Goal: Task Accomplishment & Management: Manage account settings

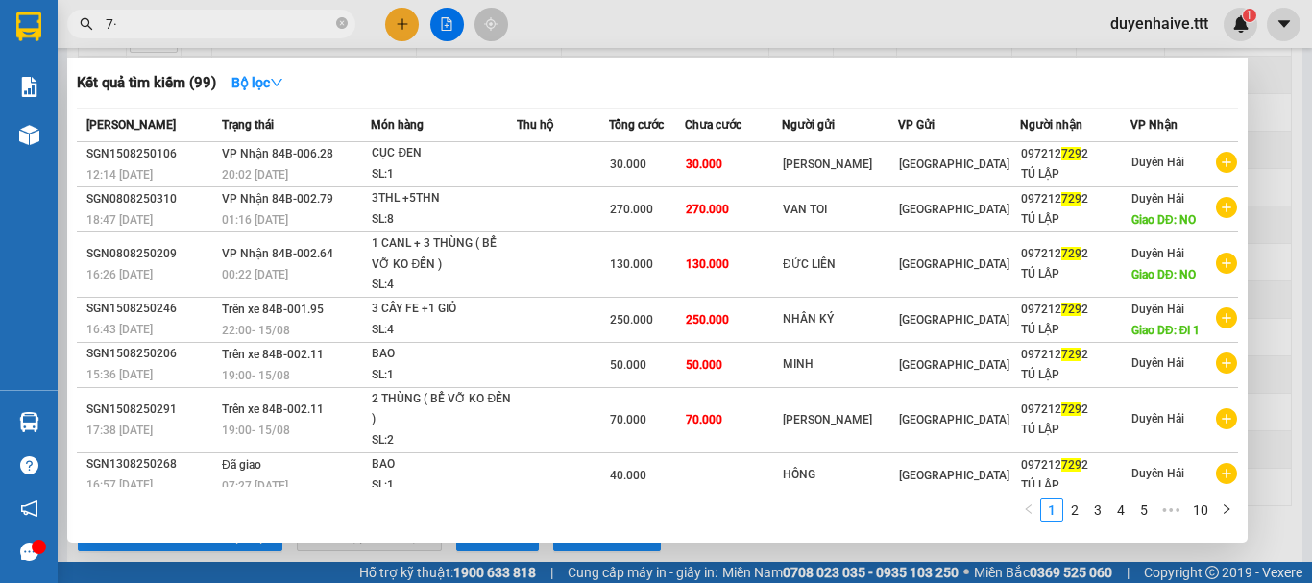
type input "7"
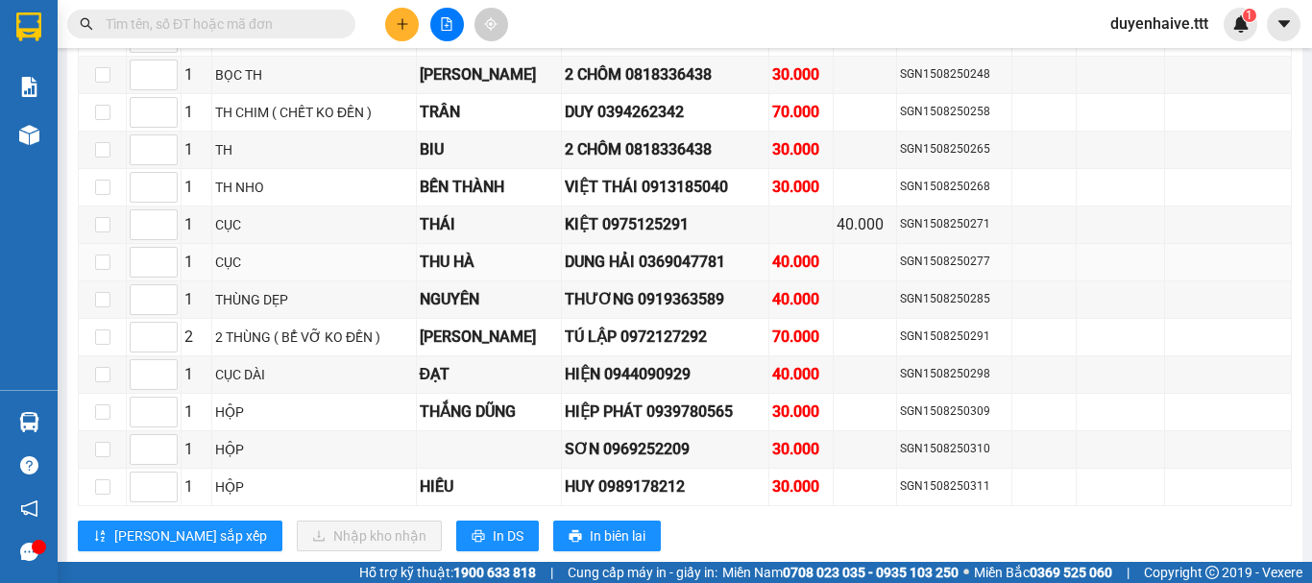
scroll to position [3843, 0]
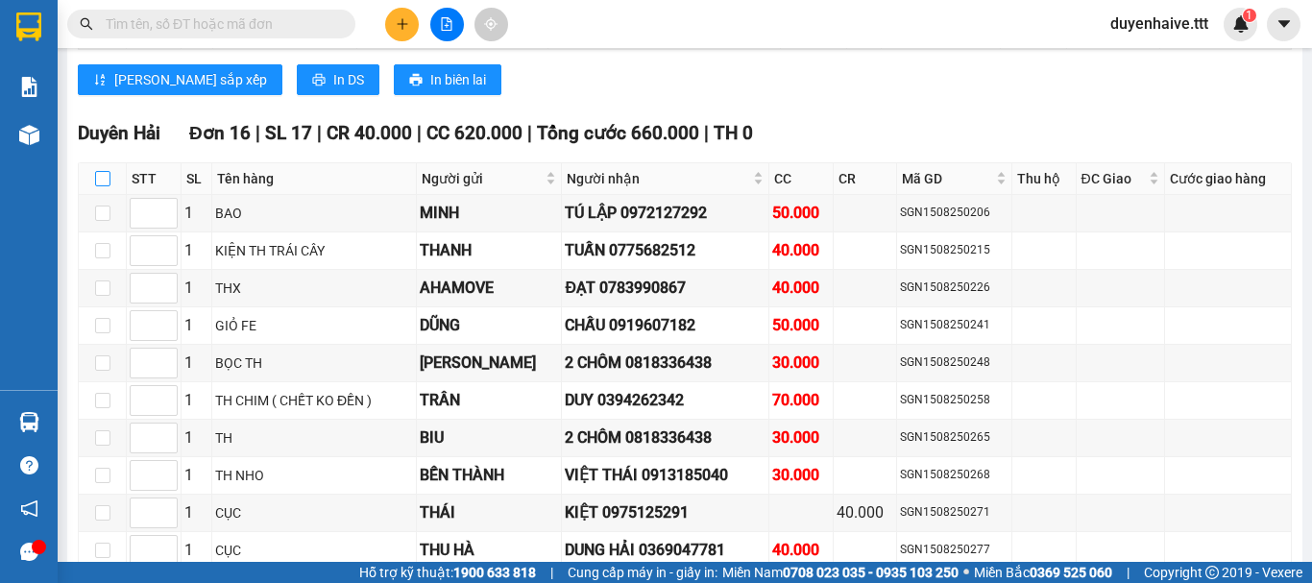
click at [100, 186] on input "checkbox" at bounding box center [102, 178] width 15 height 15
checkbox input "true"
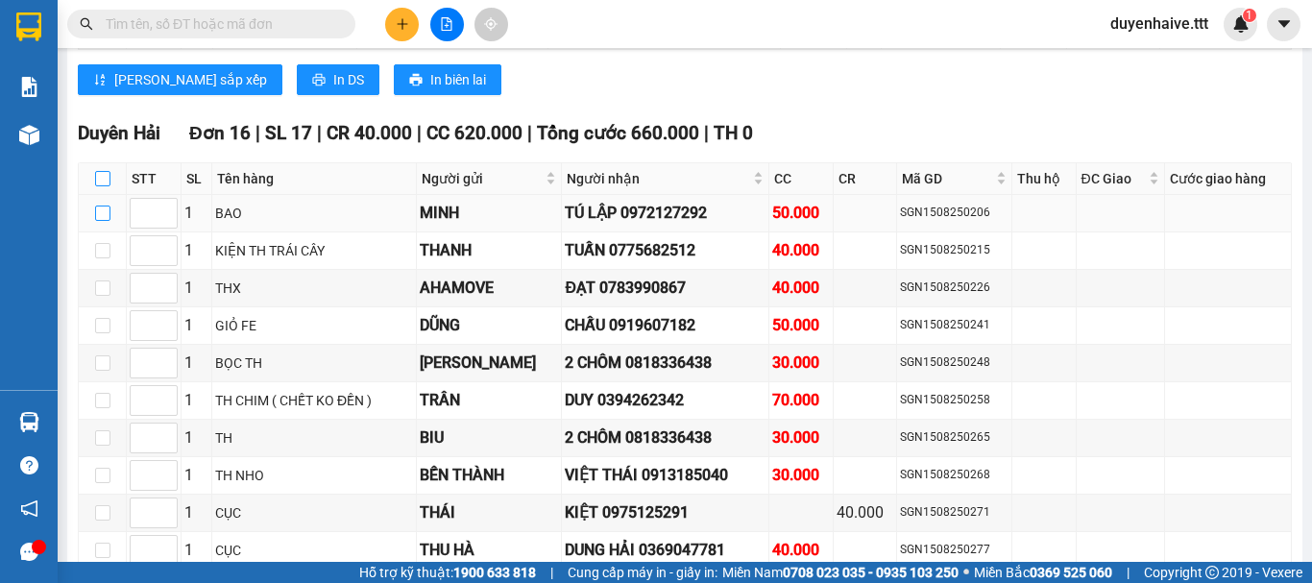
checkbox input "true"
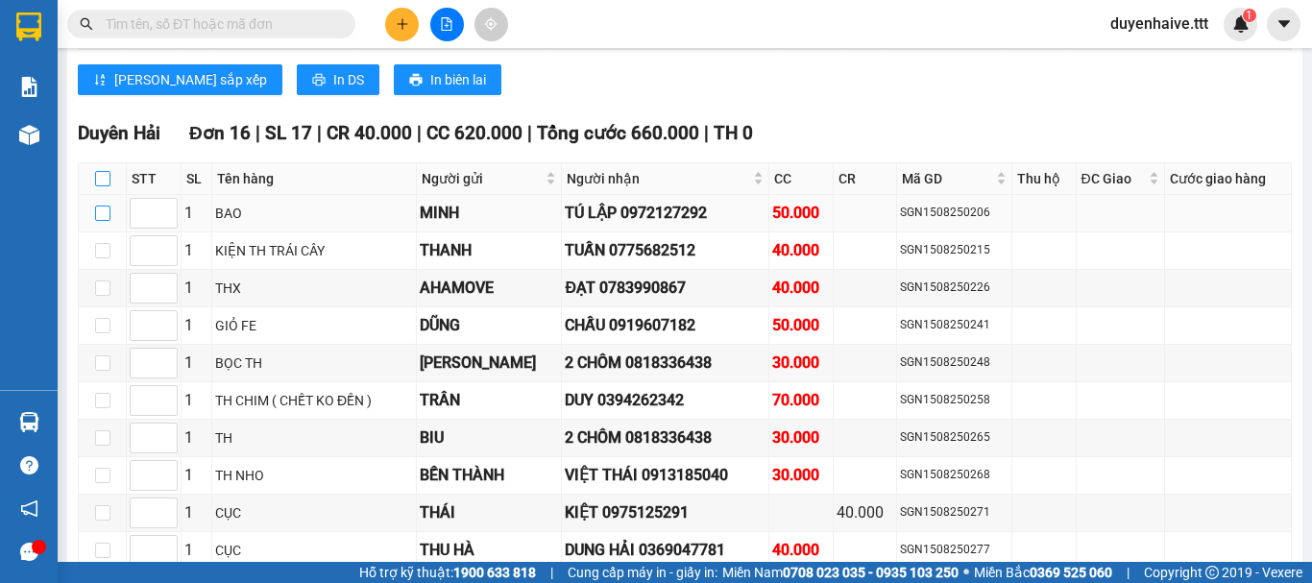
checkbox input "true"
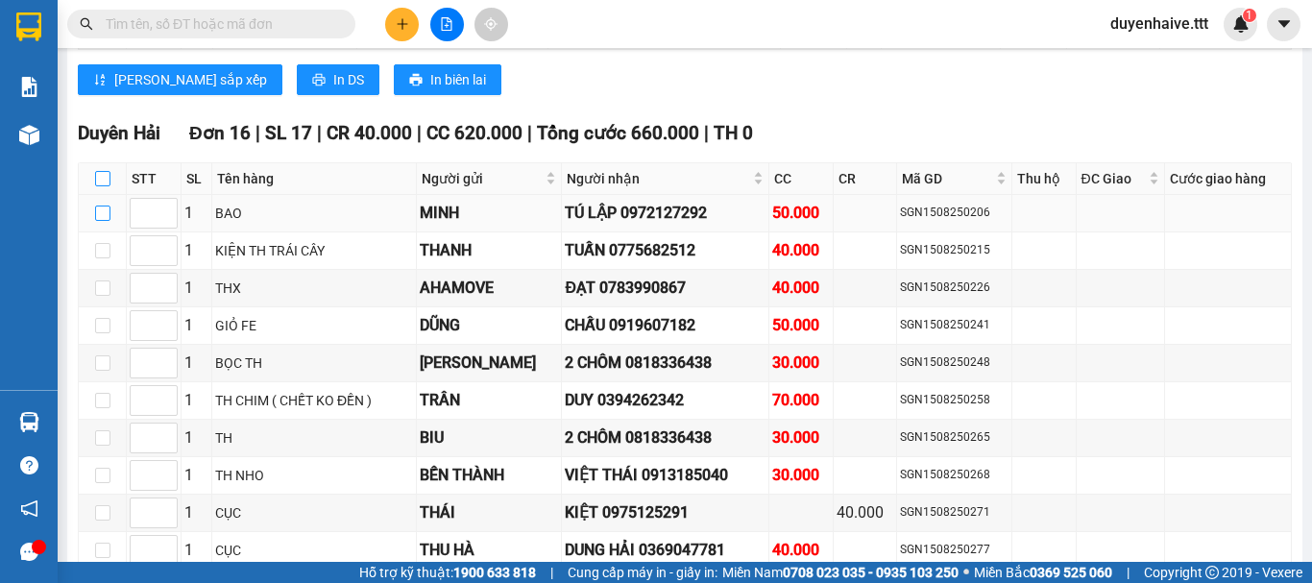
checkbox input "true"
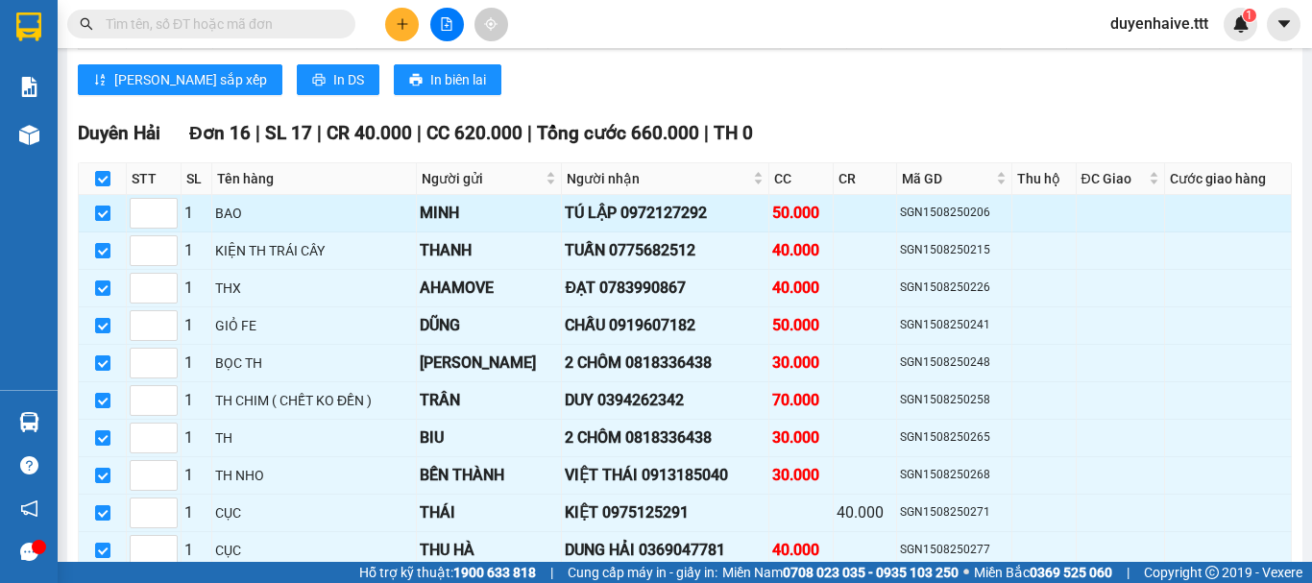
click at [105, 221] on input "checkbox" at bounding box center [102, 213] width 15 height 15
checkbox input "false"
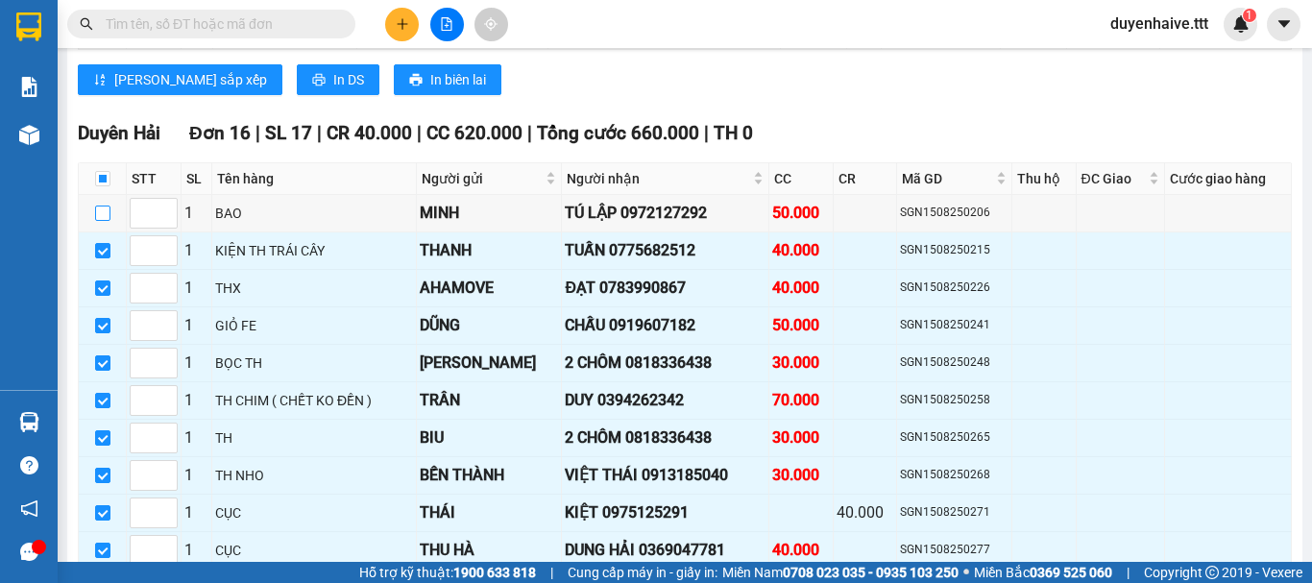
scroll to position [4191, 0]
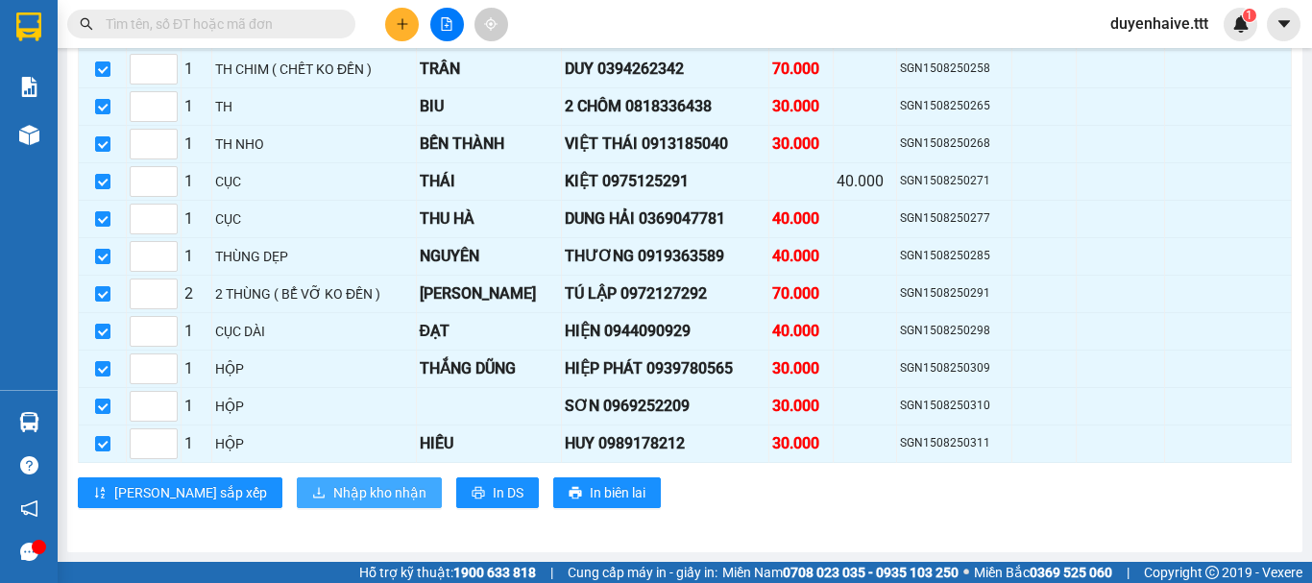
click at [333, 493] on span "Nhập kho nhận" at bounding box center [379, 492] width 93 height 21
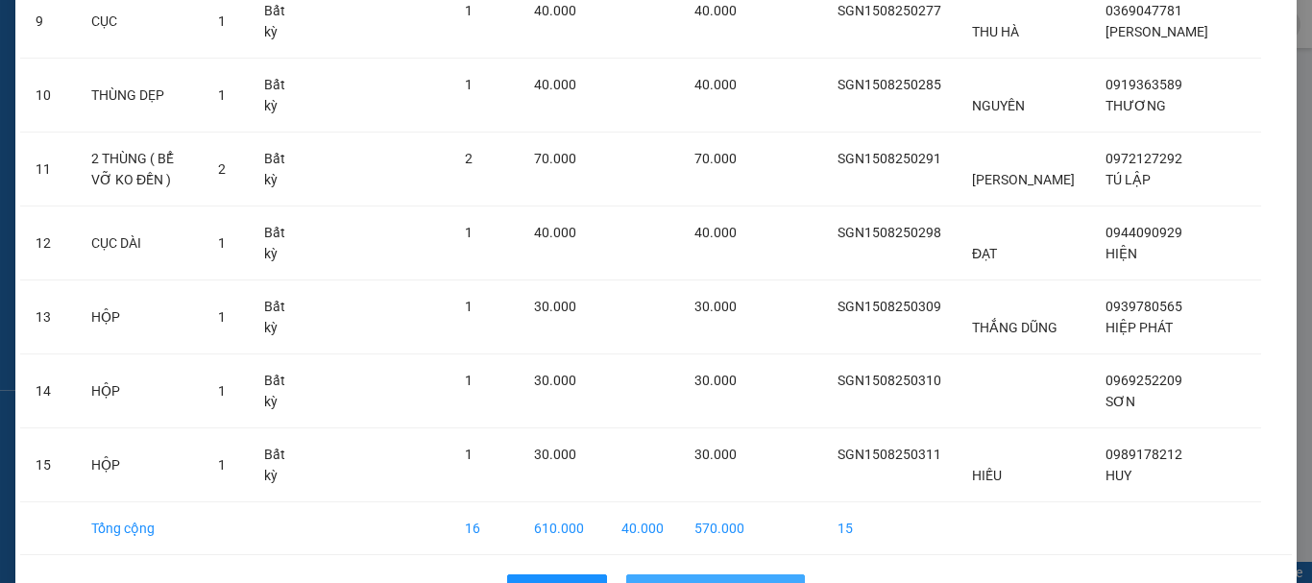
scroll to position [870, 0]
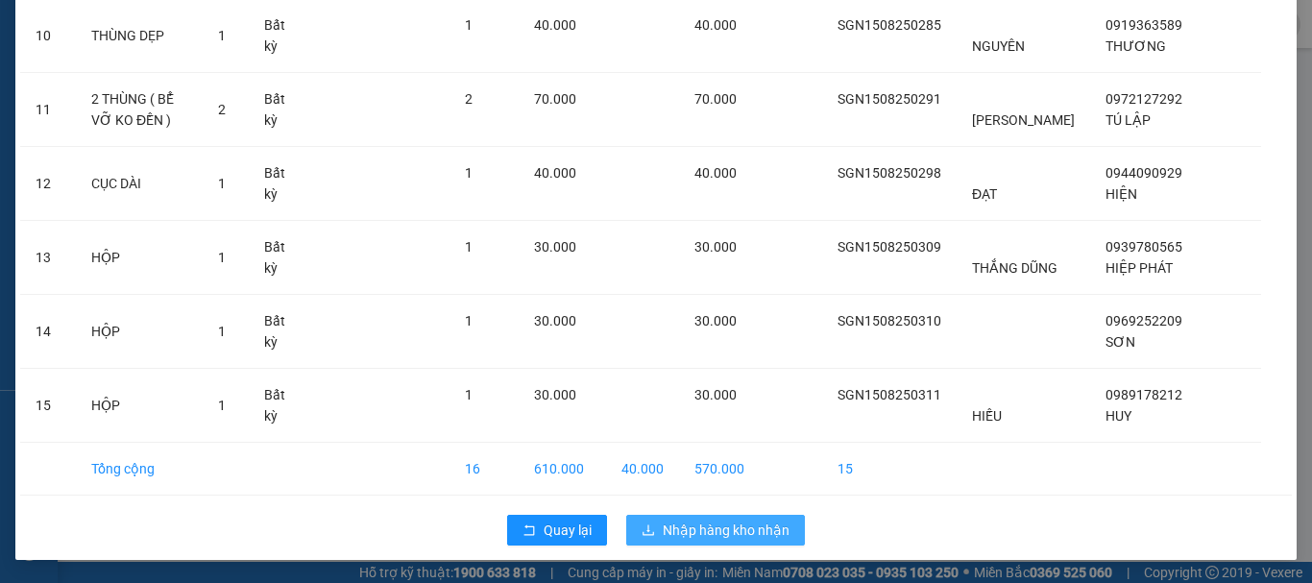
click at [682, 529] on span "Nhập hàng kho nhận" at bounding box center [726, 530] width 127 height 21
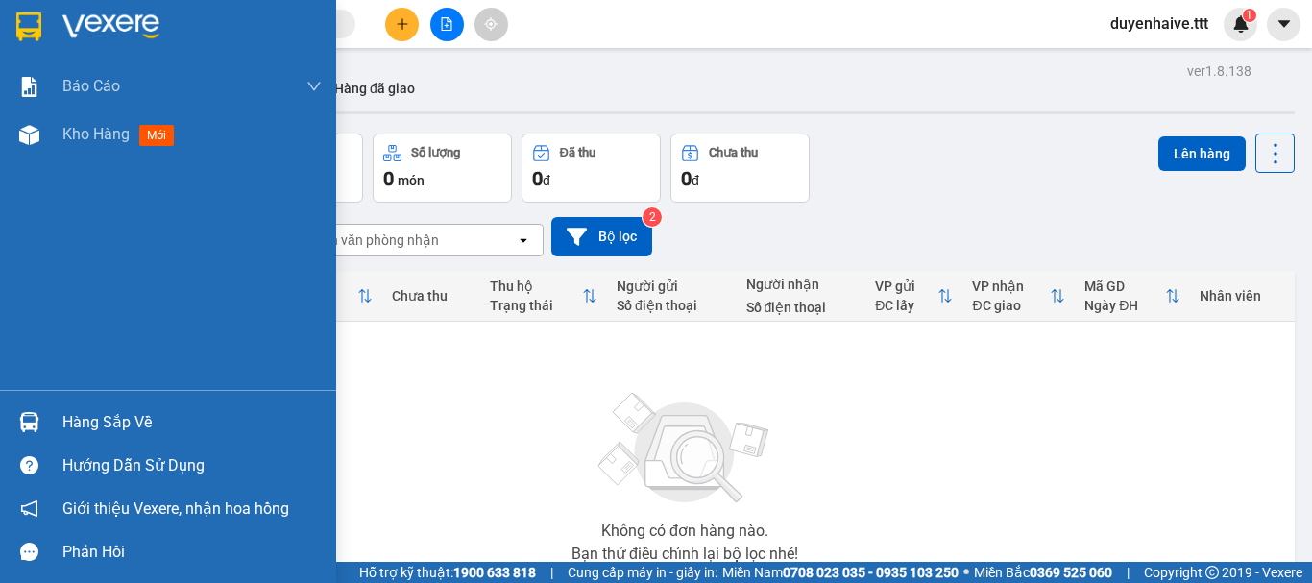
click at [99, 415] on div "Hàng sắp về" at bounding box center [191, 422] width 259 height 29
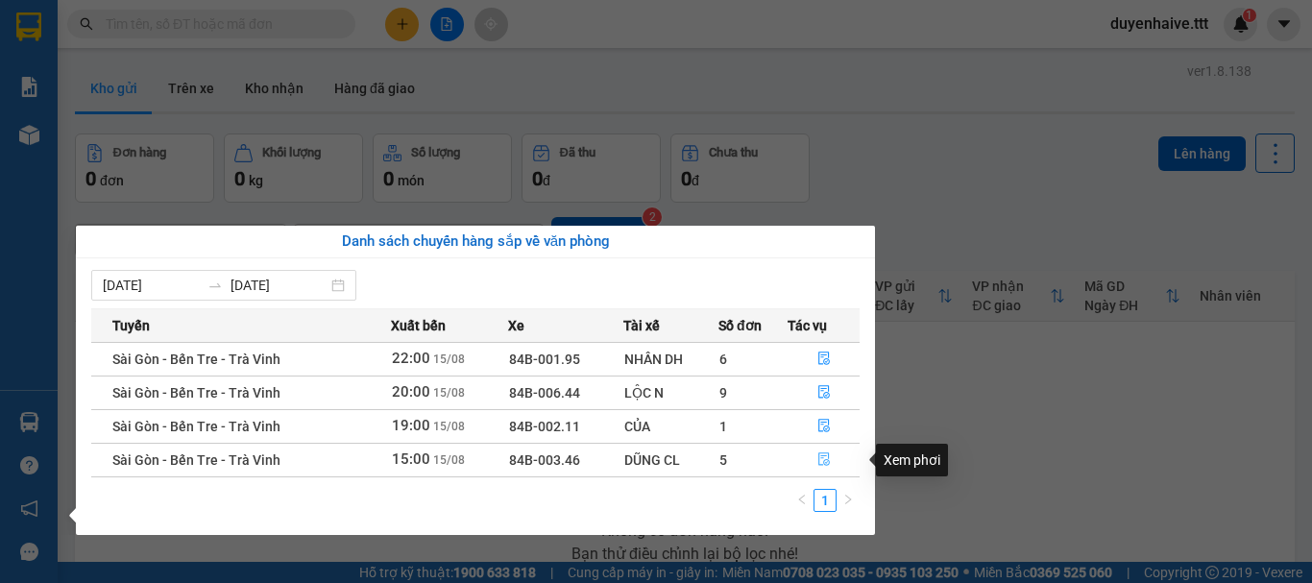
click at [821, 459] on icon "file-done" at bounding box center [824, 459] width 13 height 13
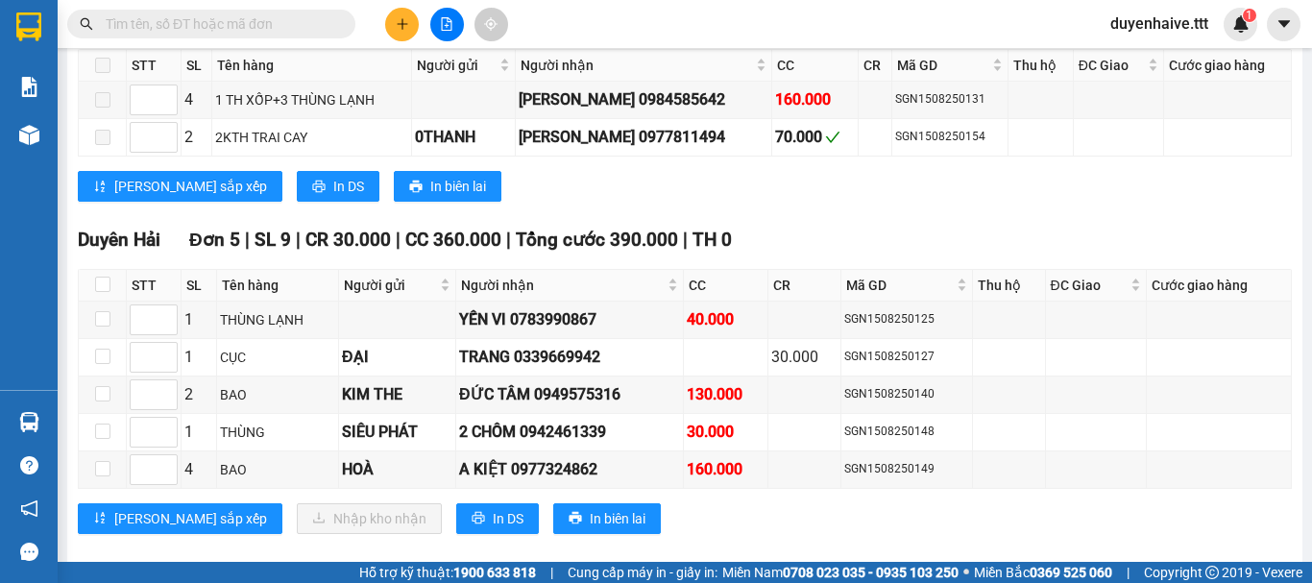
scroll to position [1676, 0]
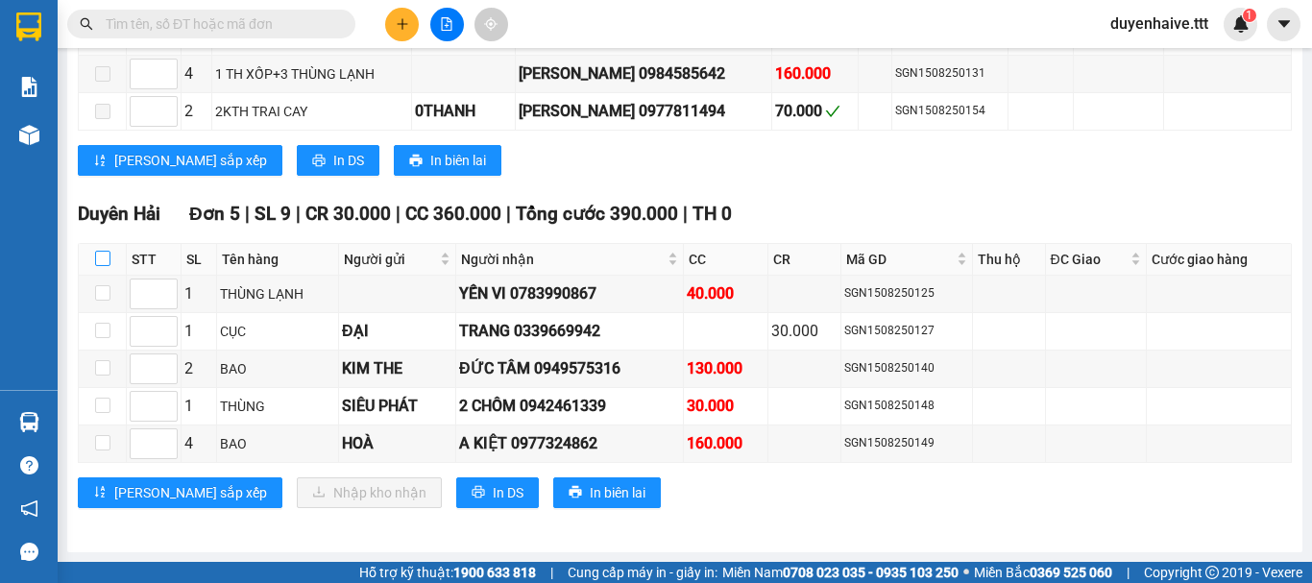
click at [98, 258] on input "checkbox" at bounding box center [102, 258] width 15 height 15
checkbox input "true"
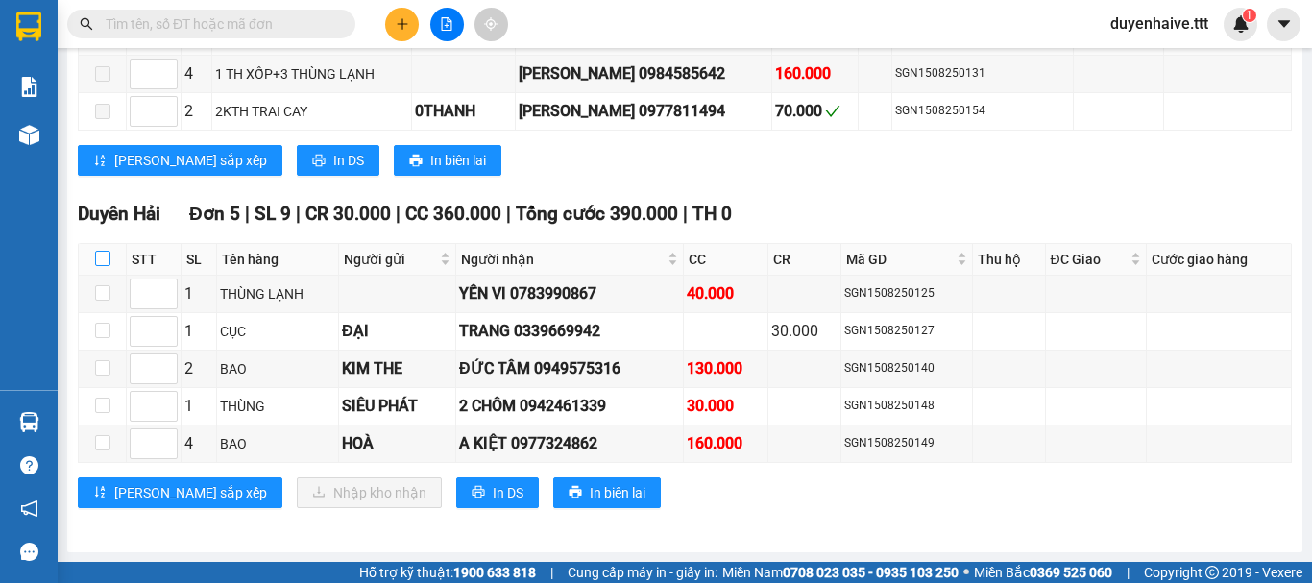
checkbox input "true"
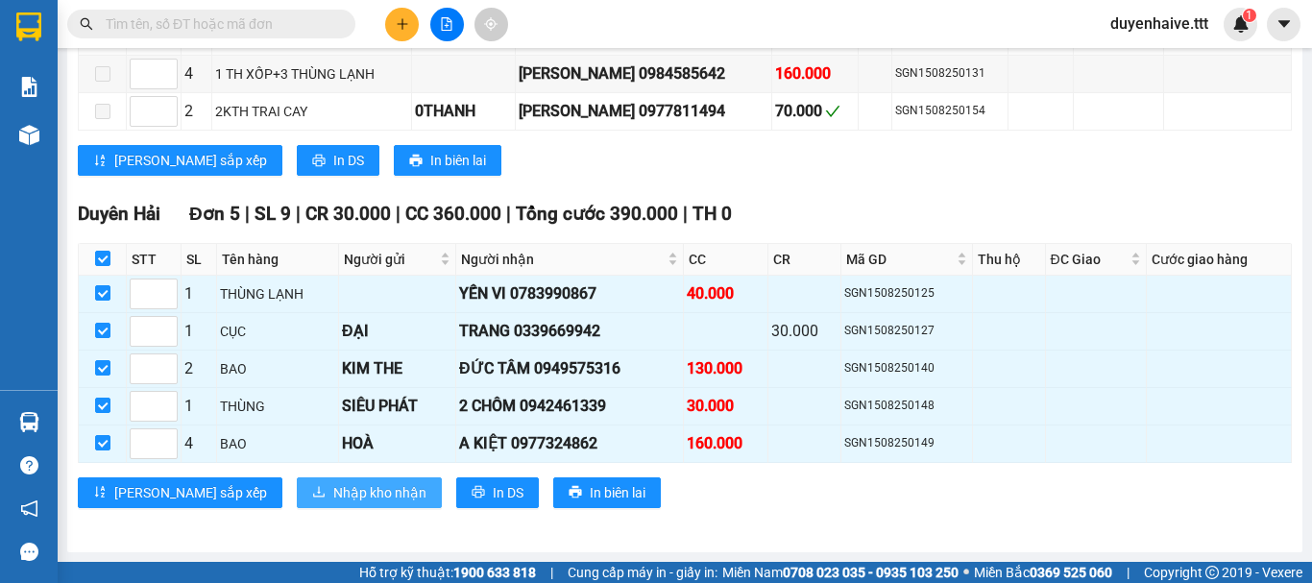
click at [333, 495] on span "Nhập kho nhận" at bounding box center [379, 492] width 93 height 21
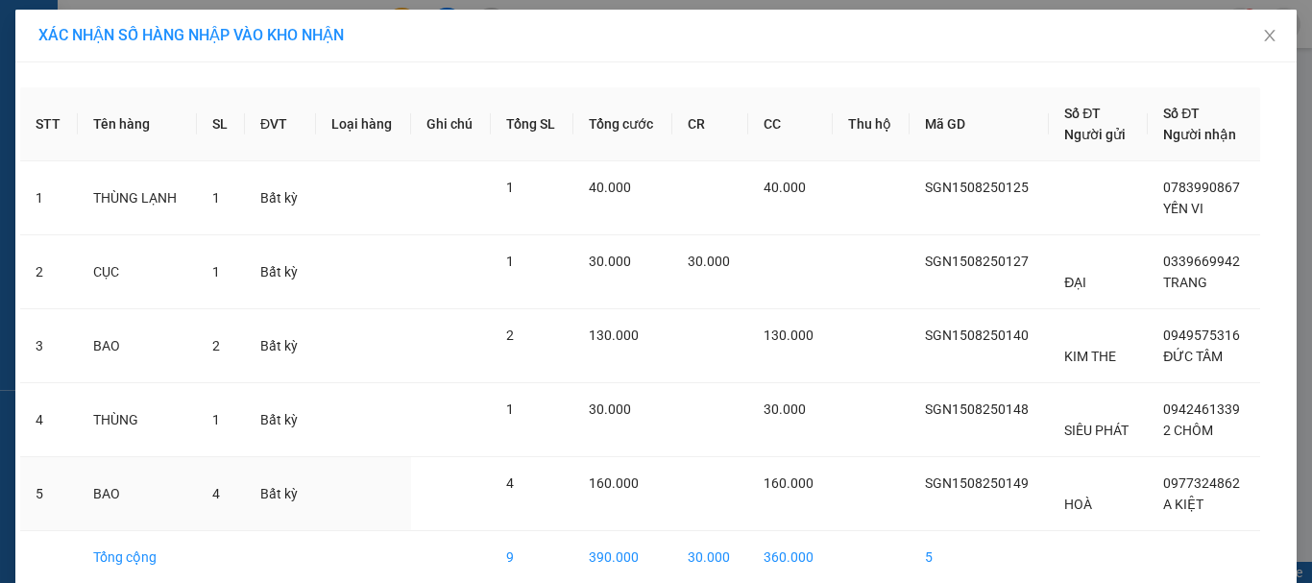
scroll to position [88, 0]
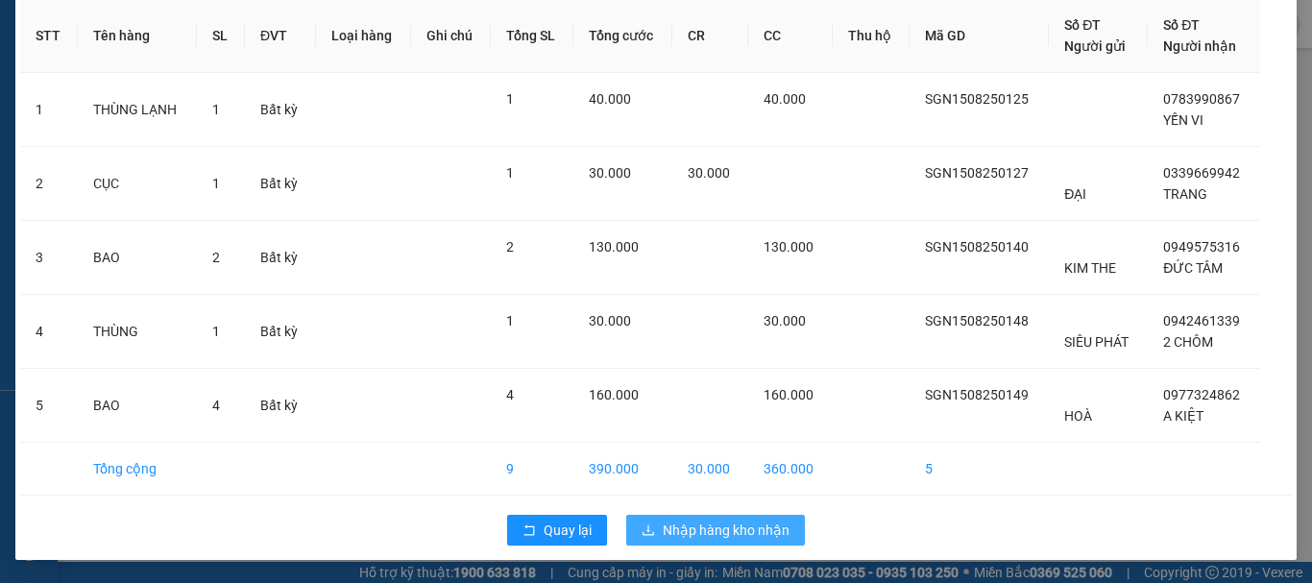
click at [696, 537] on span "Nhập hàng kho nhận" at bounding box center [726, 530] width 127 height 21
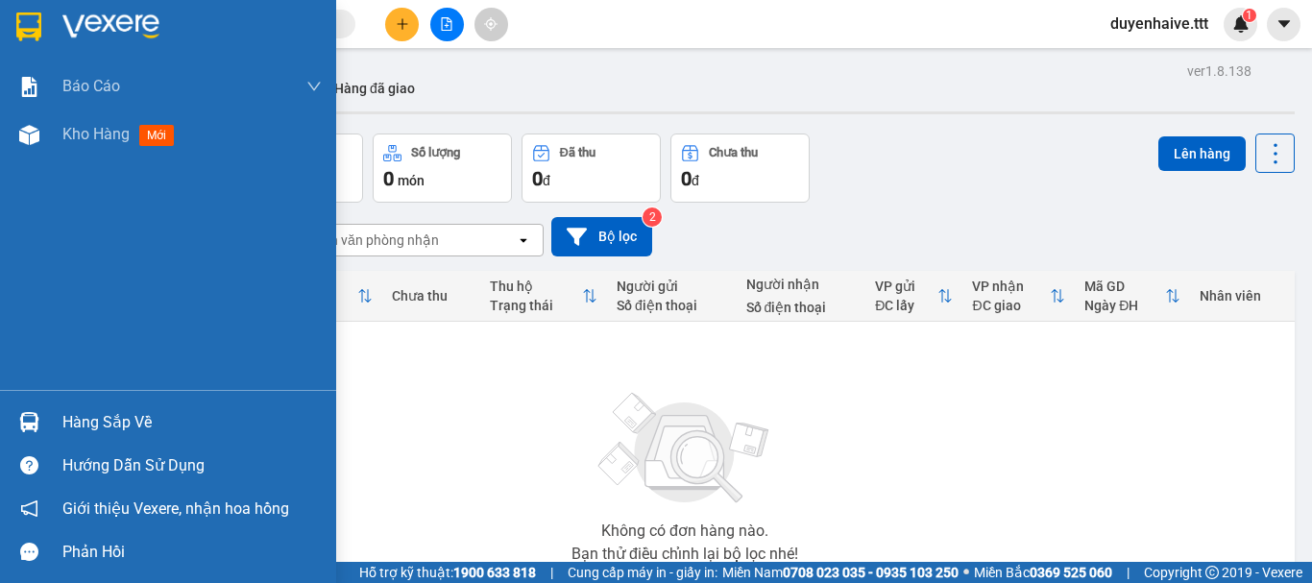
click at [103, 417] on div "Hàng sắp về" at bounding box center [191, 422] width 259 height 29
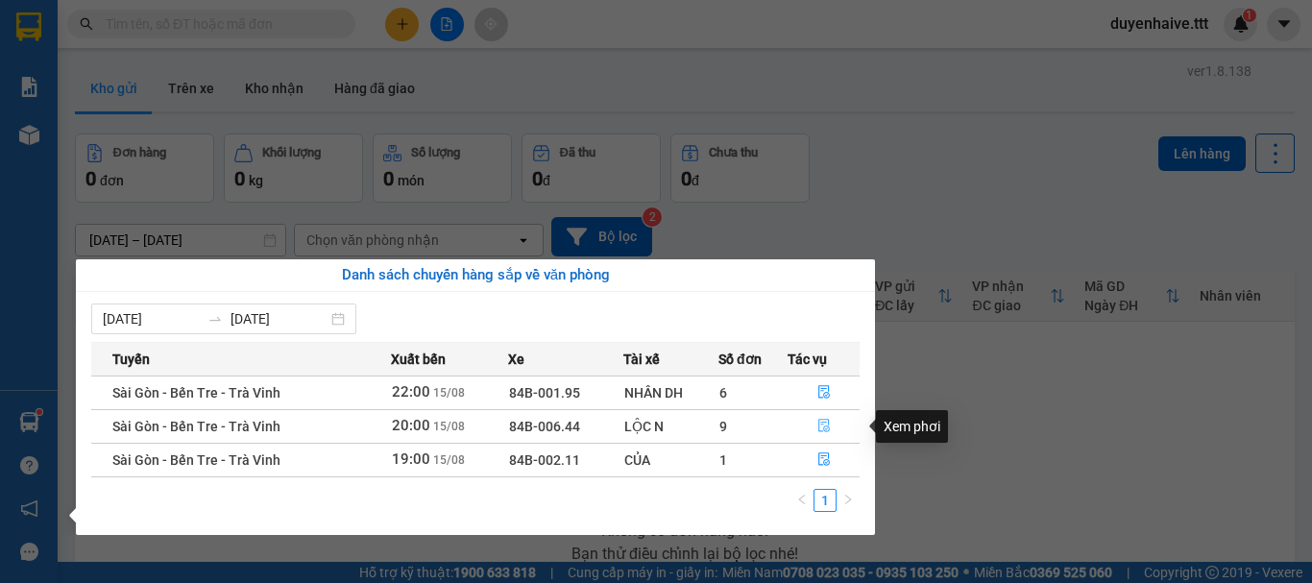
click at [822, 423] on icon "file-done" at bounding box center [825, 426] width 12 height 13
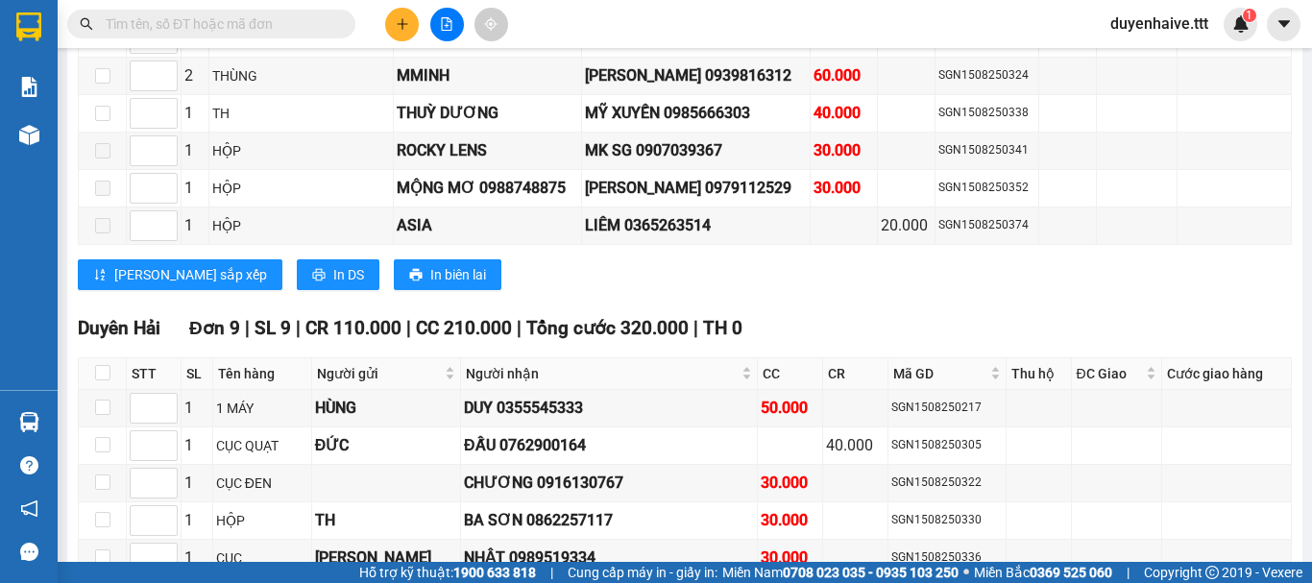
scroll to position [2875, 0]
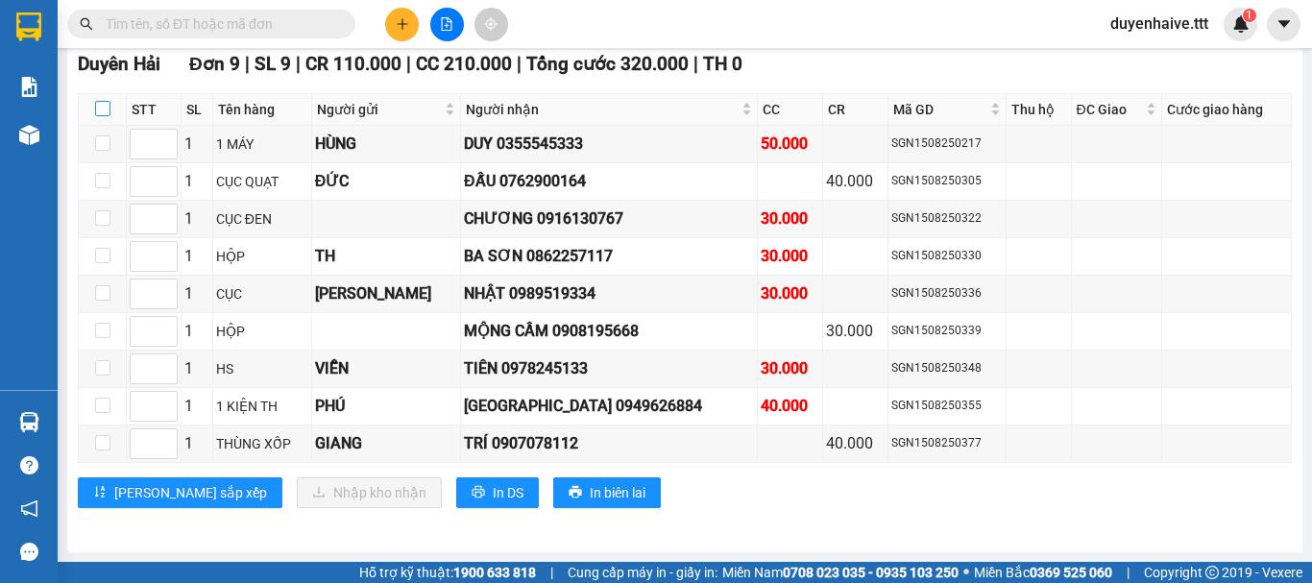
click at [102, 110] on input "checkbox" at bounding box center [102, 108] width 15 height 15
checkbox input "true"
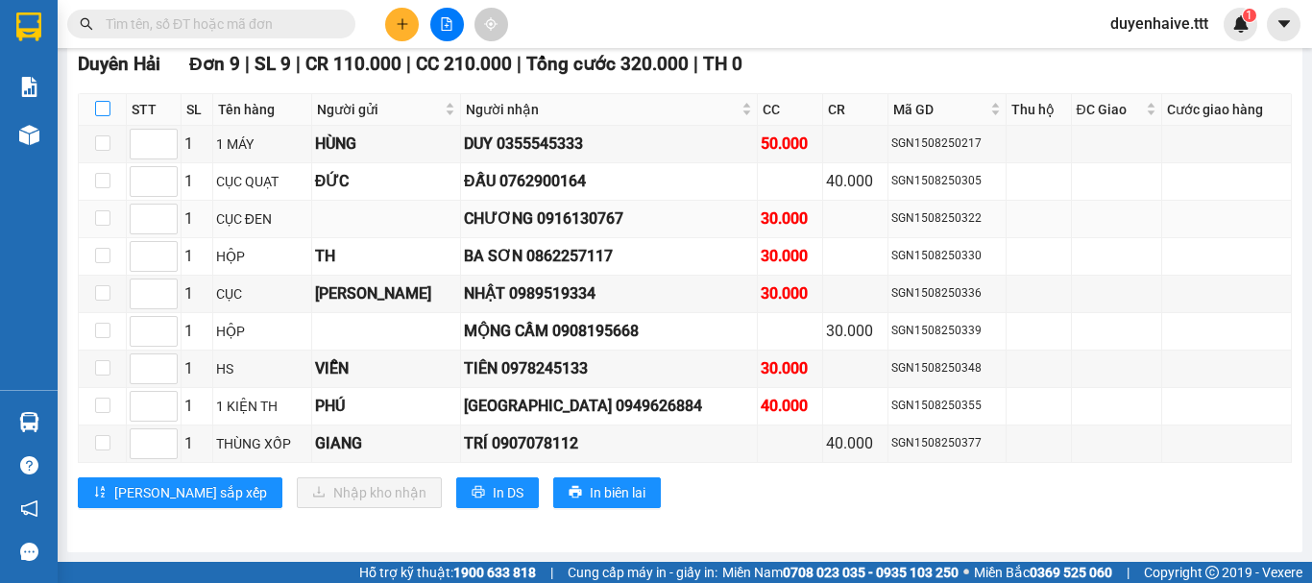
checkbox input "true"
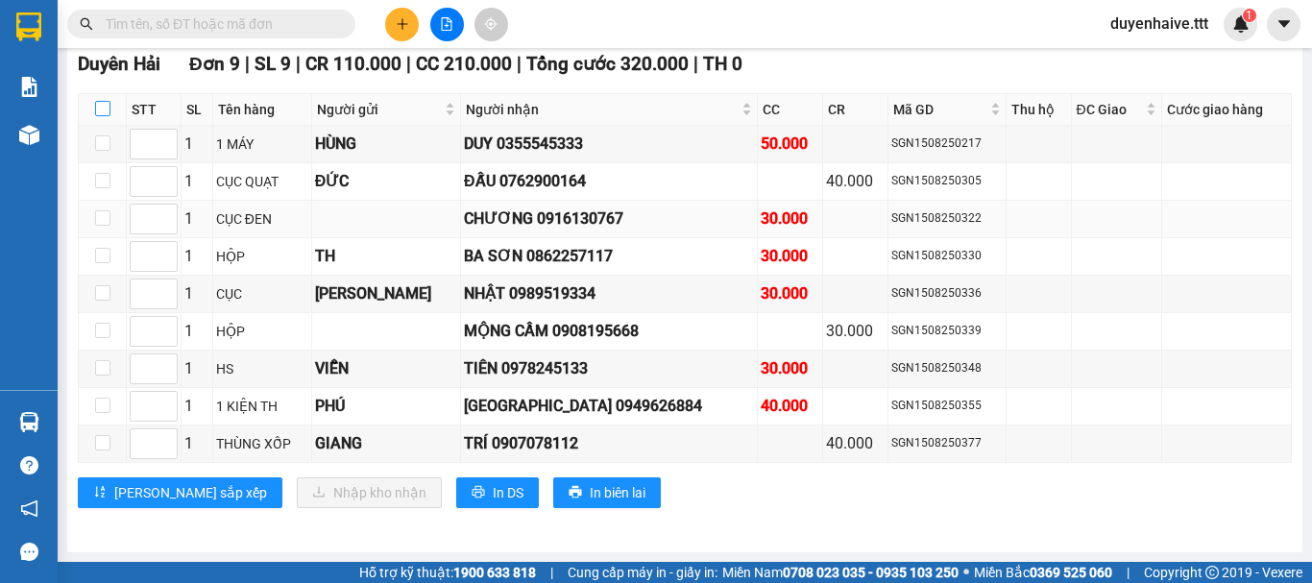
checkbox input "true"
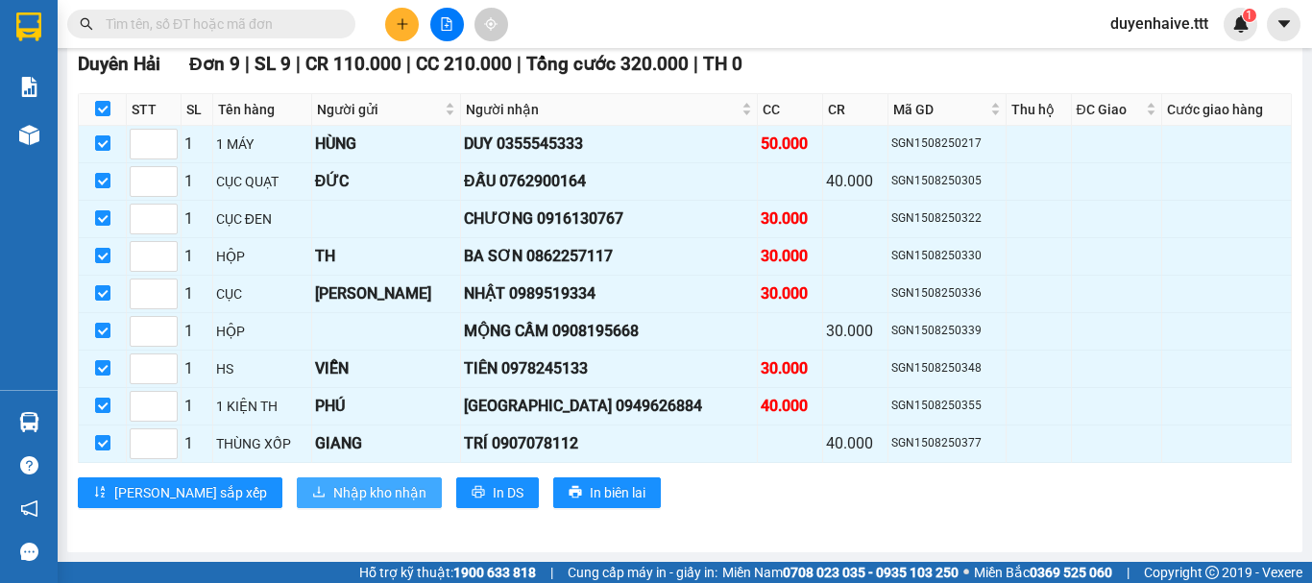
click at [333, 487] on span "Nhập kho nhận" at bounding box center [379, 492] width 93 height 21
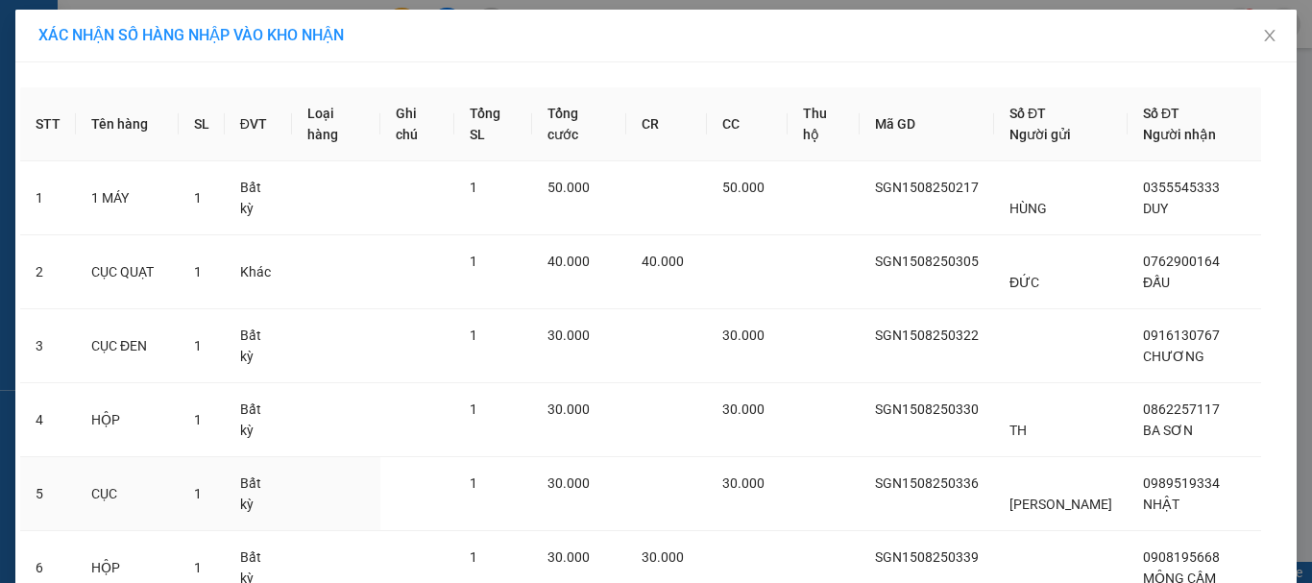
scroll to position [384, 0]
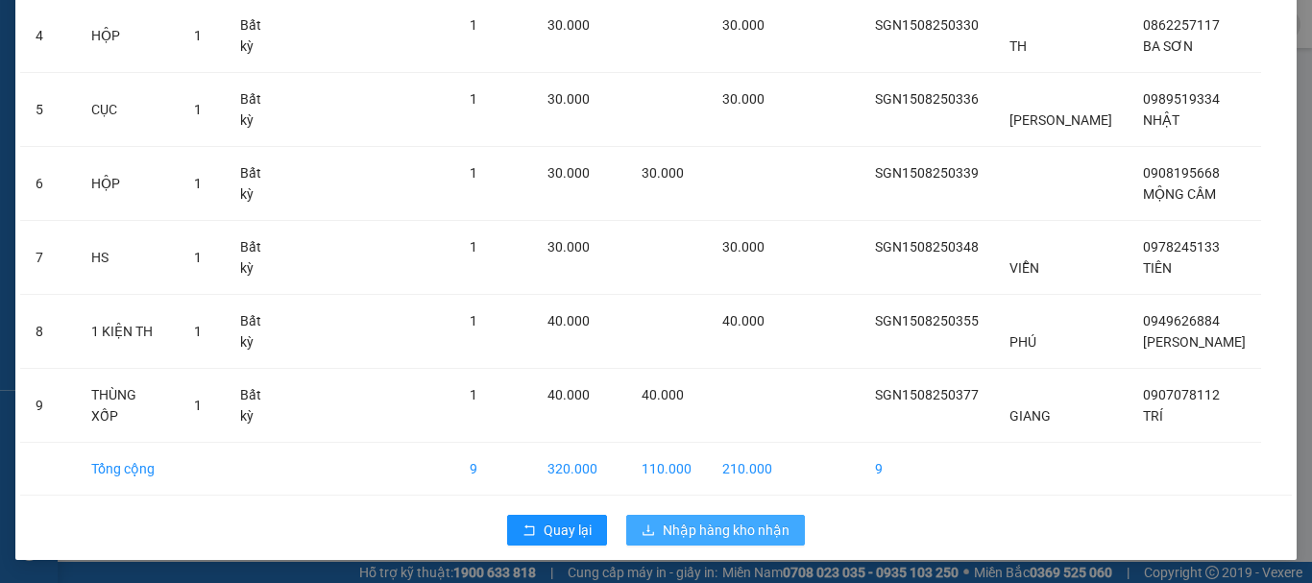
click at [690, 516] on button "Nhập hàng kho nhận" at bounding box center [715, 530] width 179 height 31
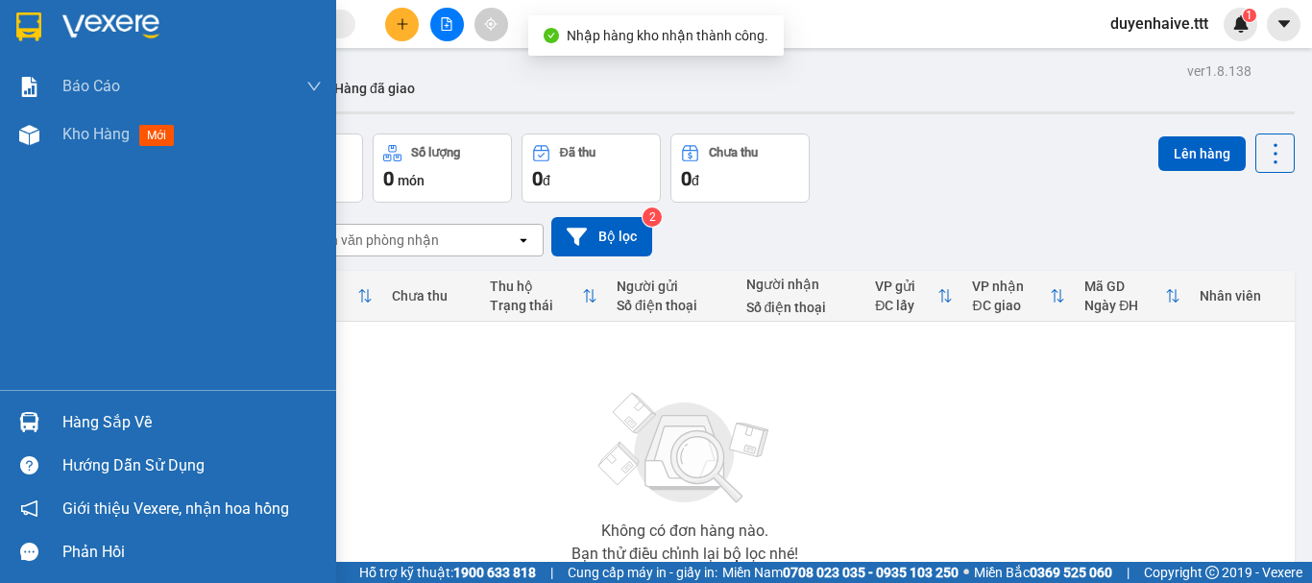
click at [113, 423] on div "Hàng sắp về" at bounding box center [191, 422] width 259 height 29
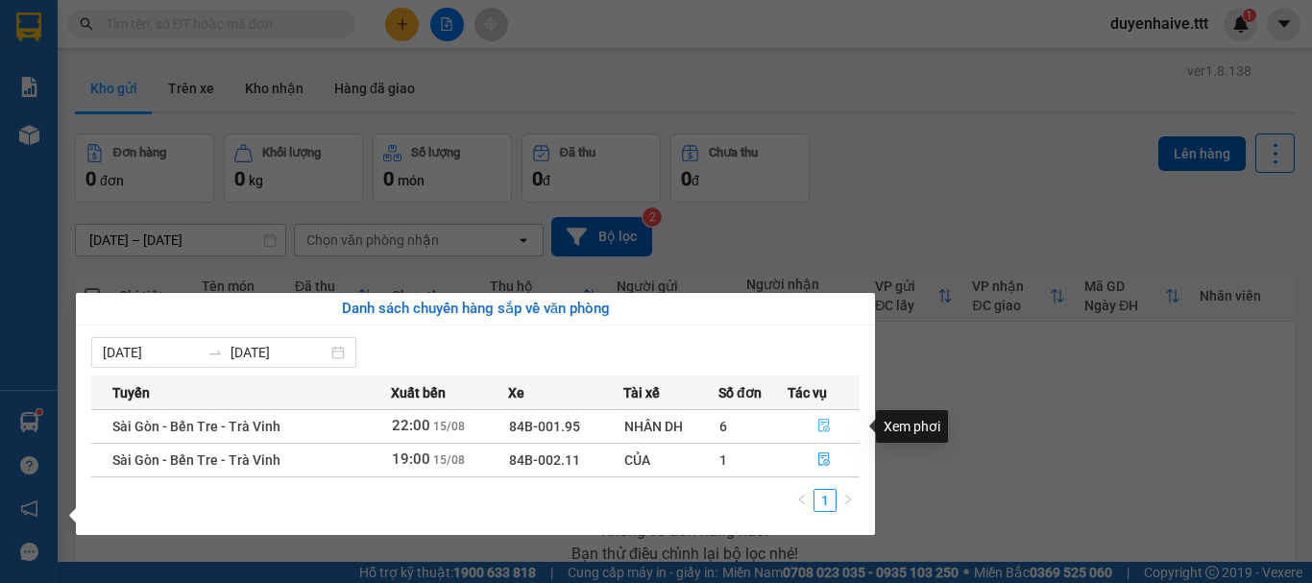
click at [826, 425] on icon "file-done" at bounding box center [824, 425] width 13 height 13
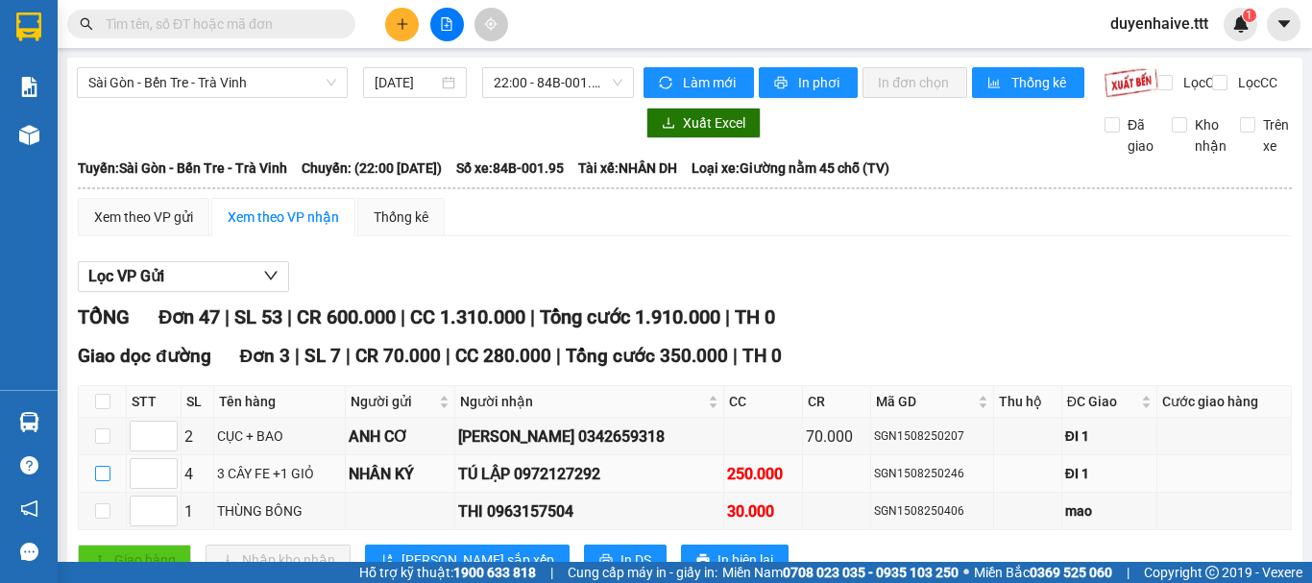
click at [99, 481] on input "checkbox" at bounding box center [102, 473] width 15 height 15
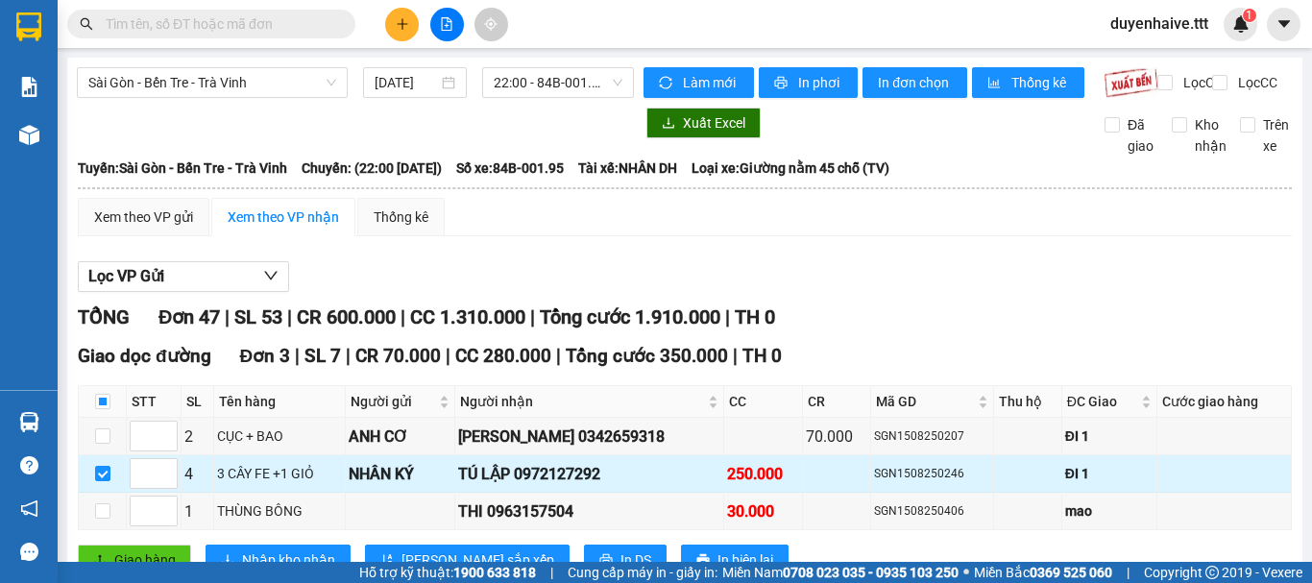
scroll to position [384, 0]
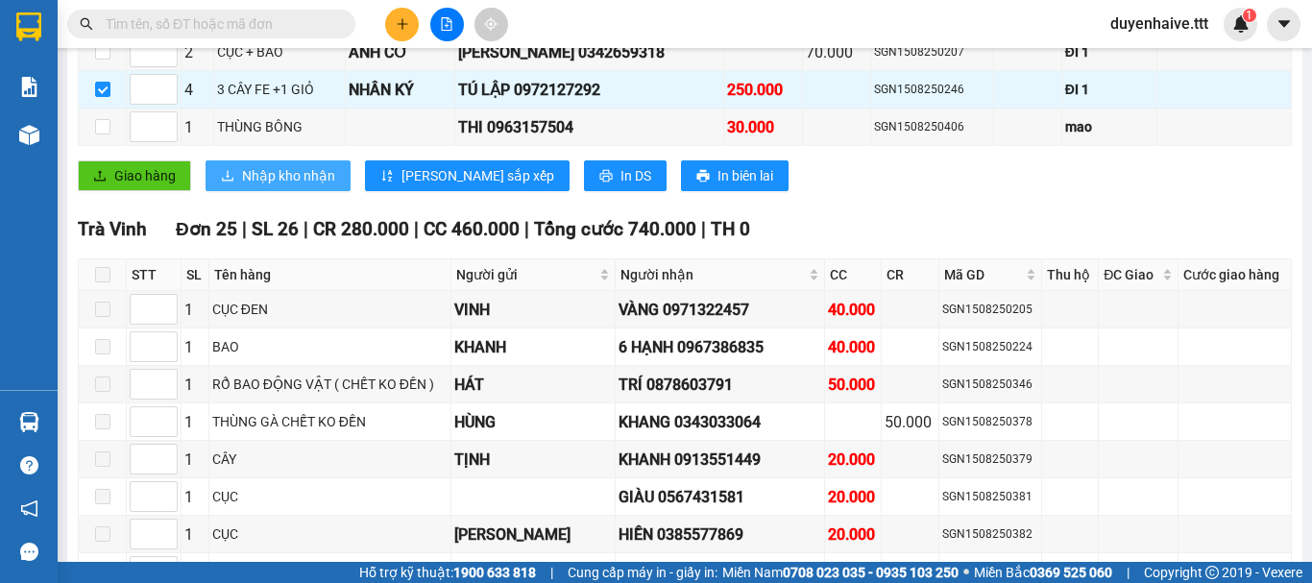
click at [269, 186] on span "Nhập kho nhận" at bounding box center [288, 175] width 93 height 21
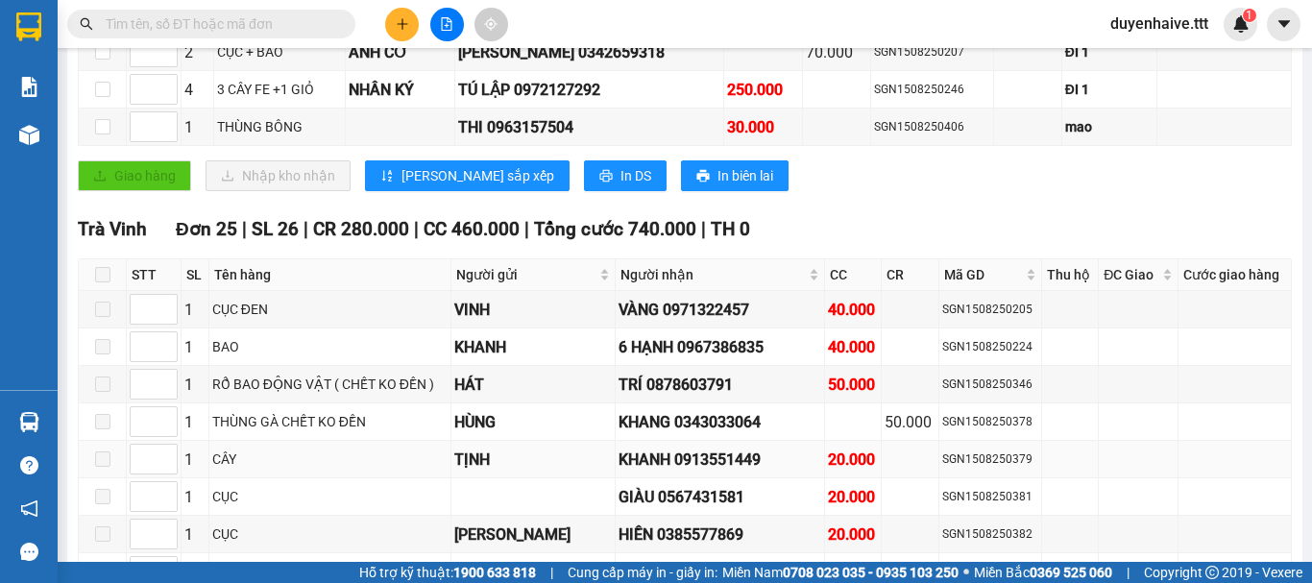
checkbox input "false"
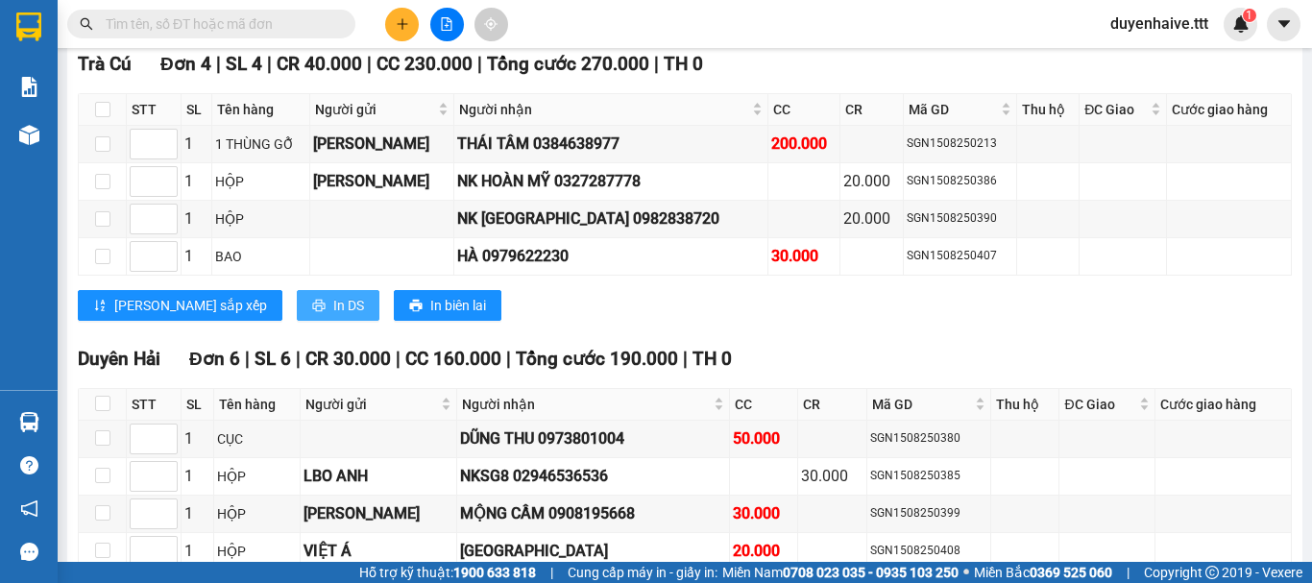
scroll to position [2313, 0]
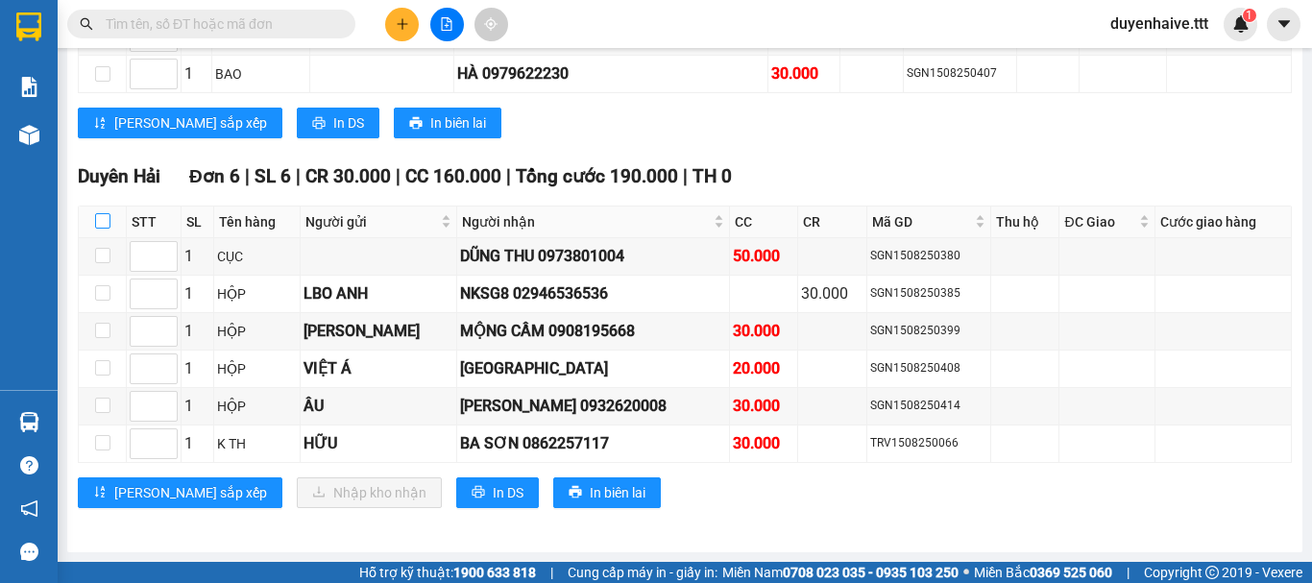
click at [104, 216] on input "checkbox" at bounding box center [102, 220] width 15 height 15
checkbox input "true"
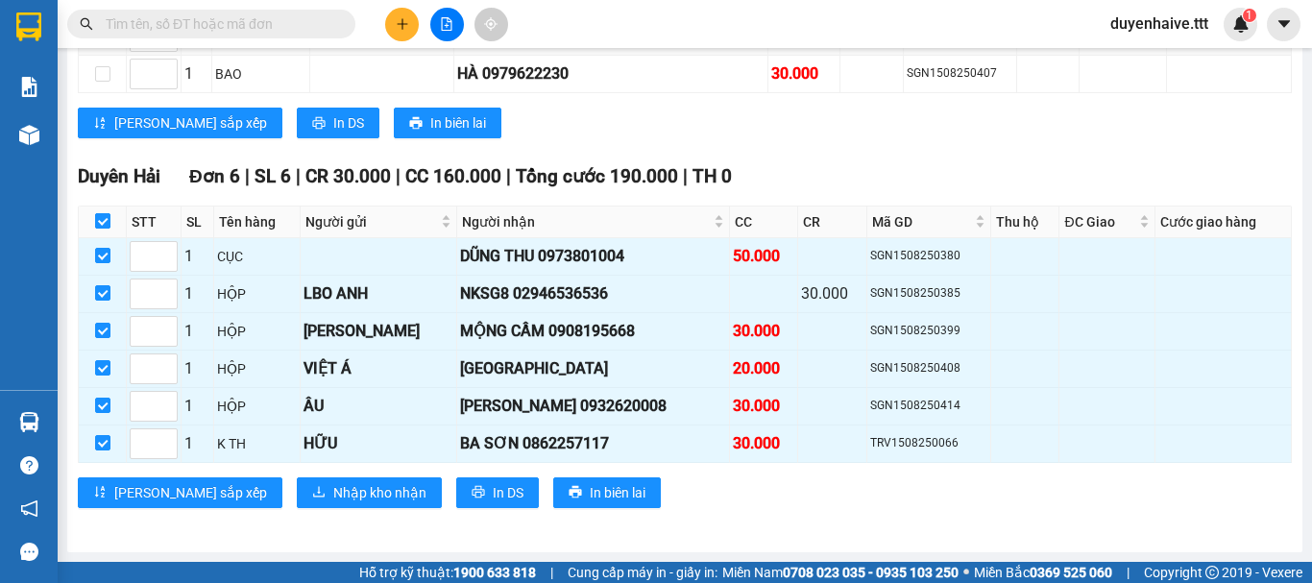
checkbox input "true"
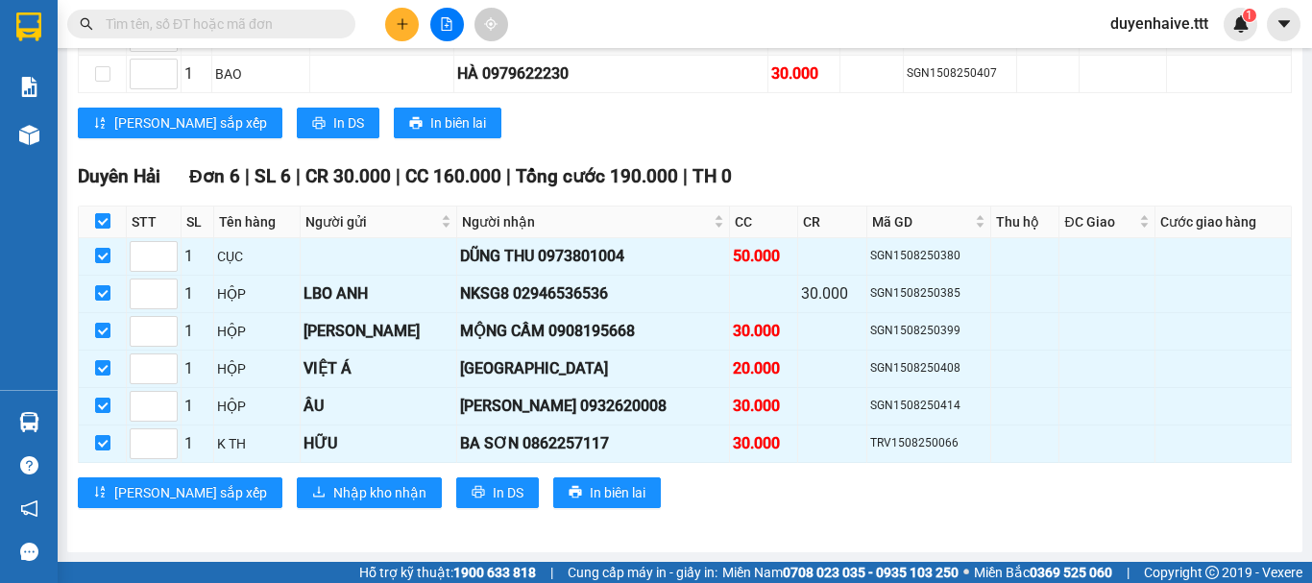
checkbox input "true"
click at [333, 492] on span "Nhập kho nhận" at bounding box center [379, 492] width 93 height 21
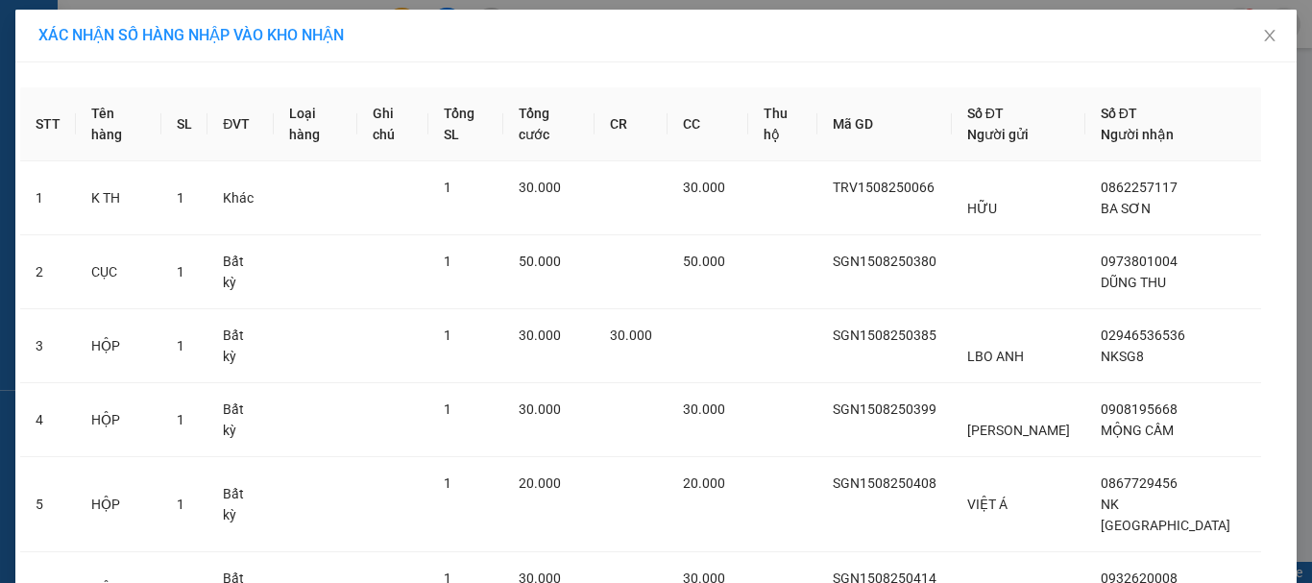
scroll to position [162, 0]
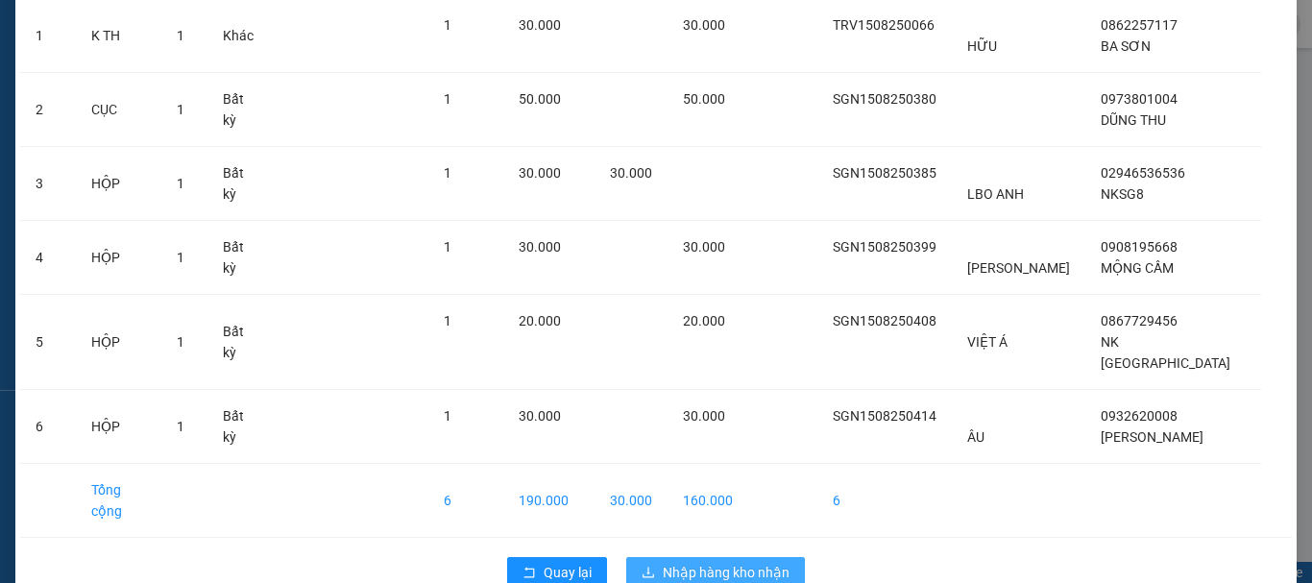
click at [722, 557] on button "Nhập hàng kho nhận" at bounding box center [715, 572] width 179 height 31
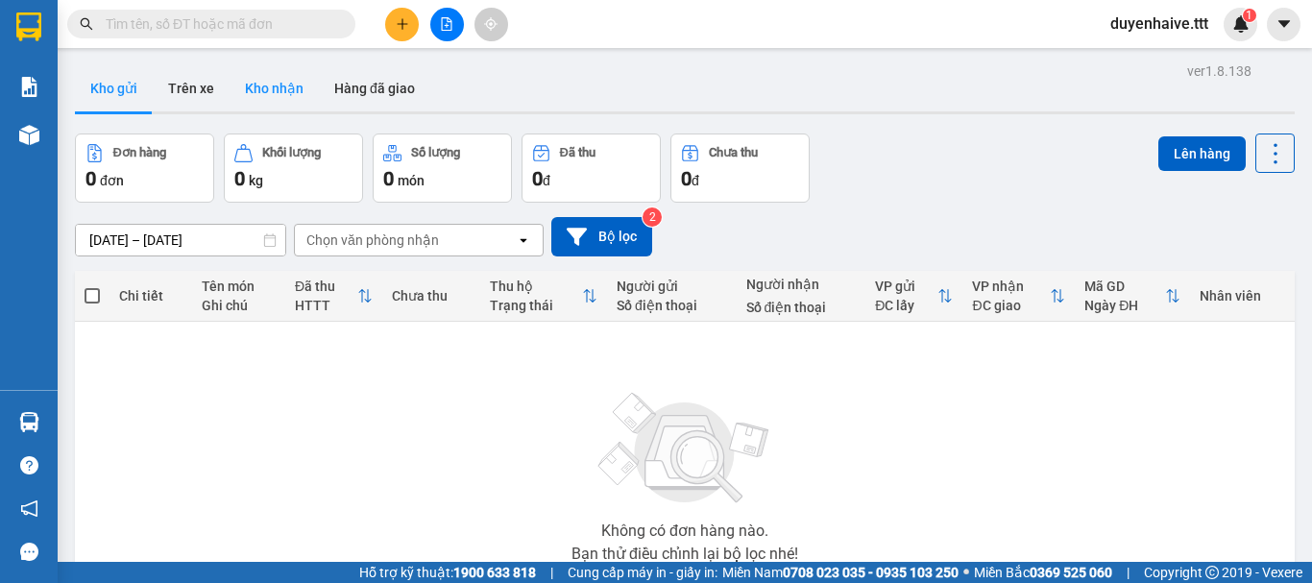
click at [249, 73] on button "Kho nhận" at bounding box center [274, 88] width 89 height 46
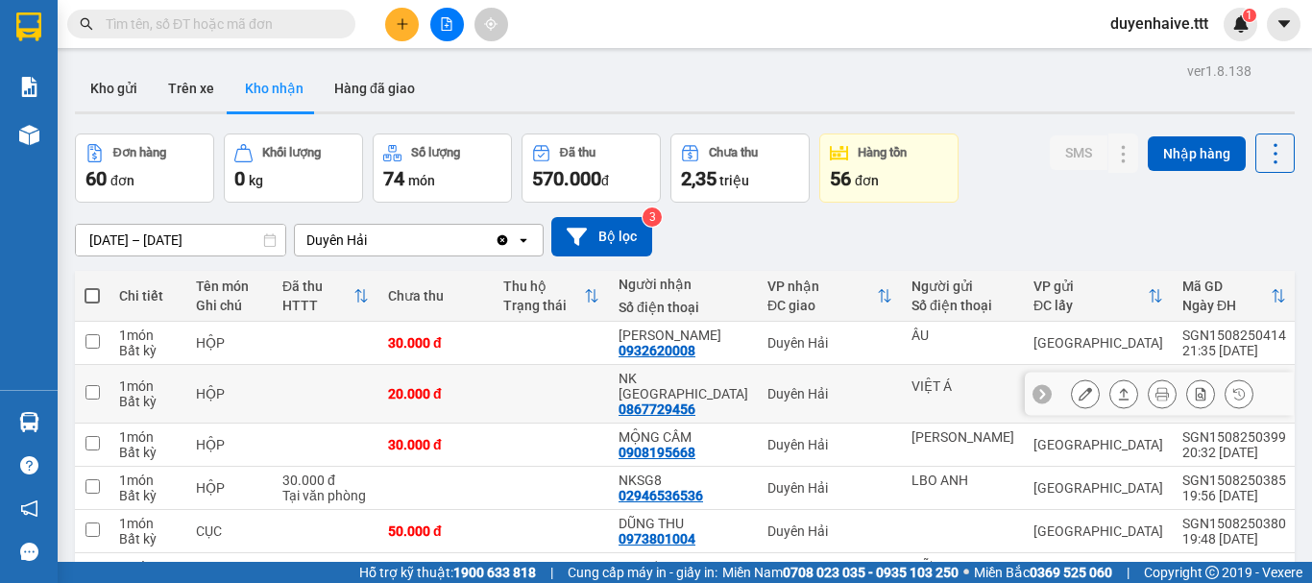
scroll to position [279, 0]
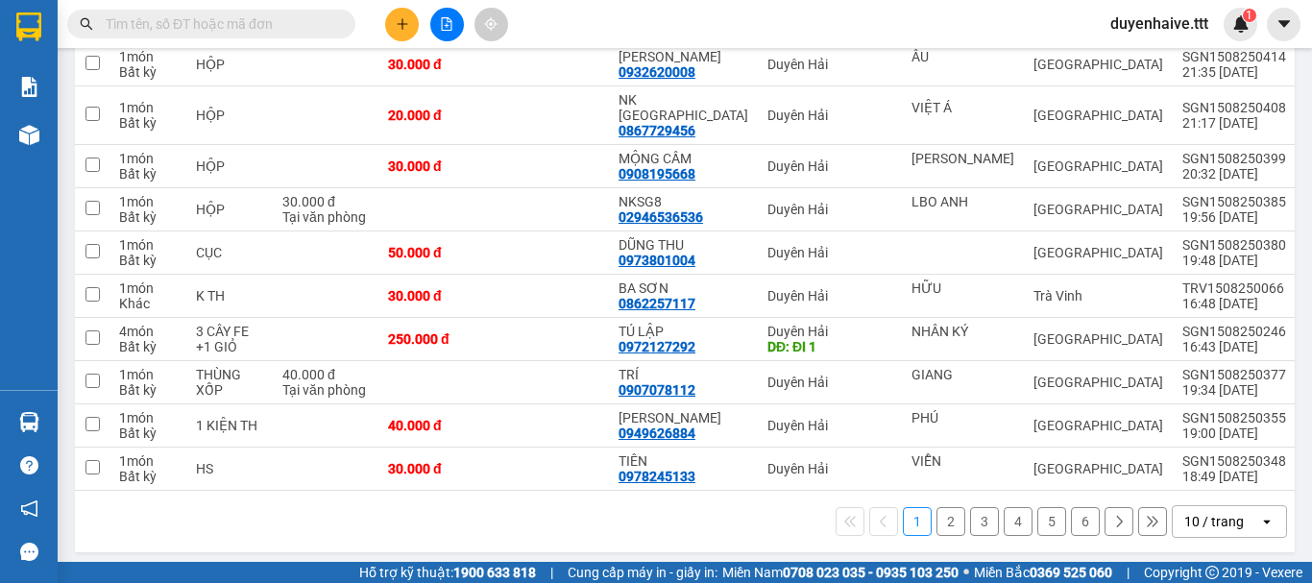
click at [1221, 512] on div "10 / trang" at bounding box center [1215, 521] width 60 height 19
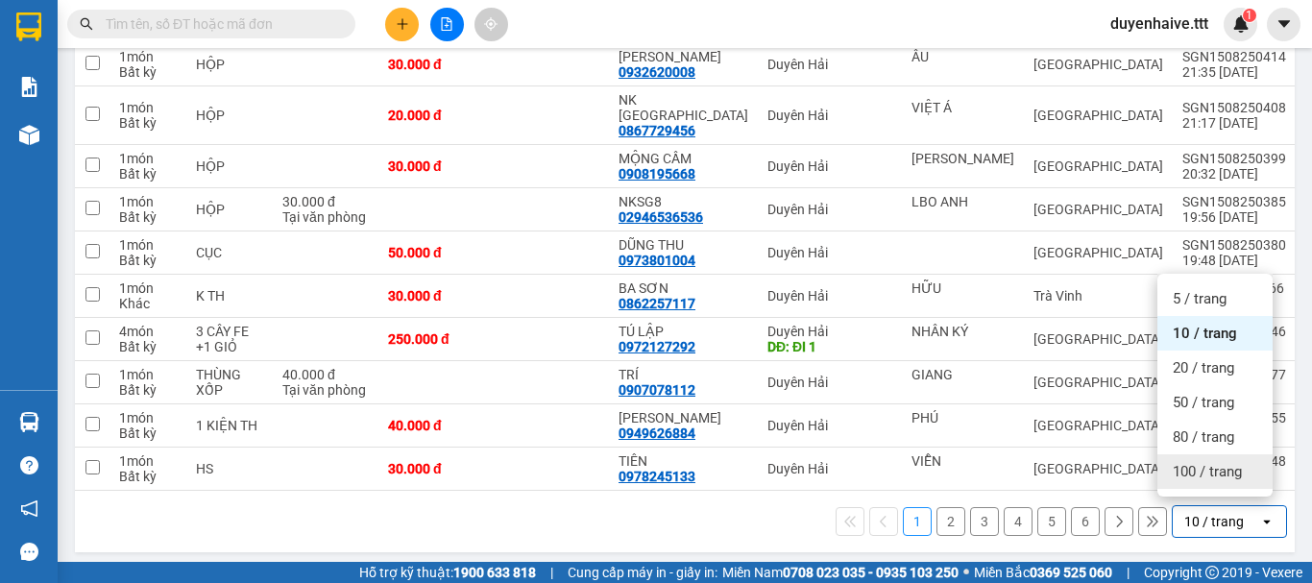
click at [1205, 468] on span "100 / trang" at bounding box center [1207, 471] width 69 height 19
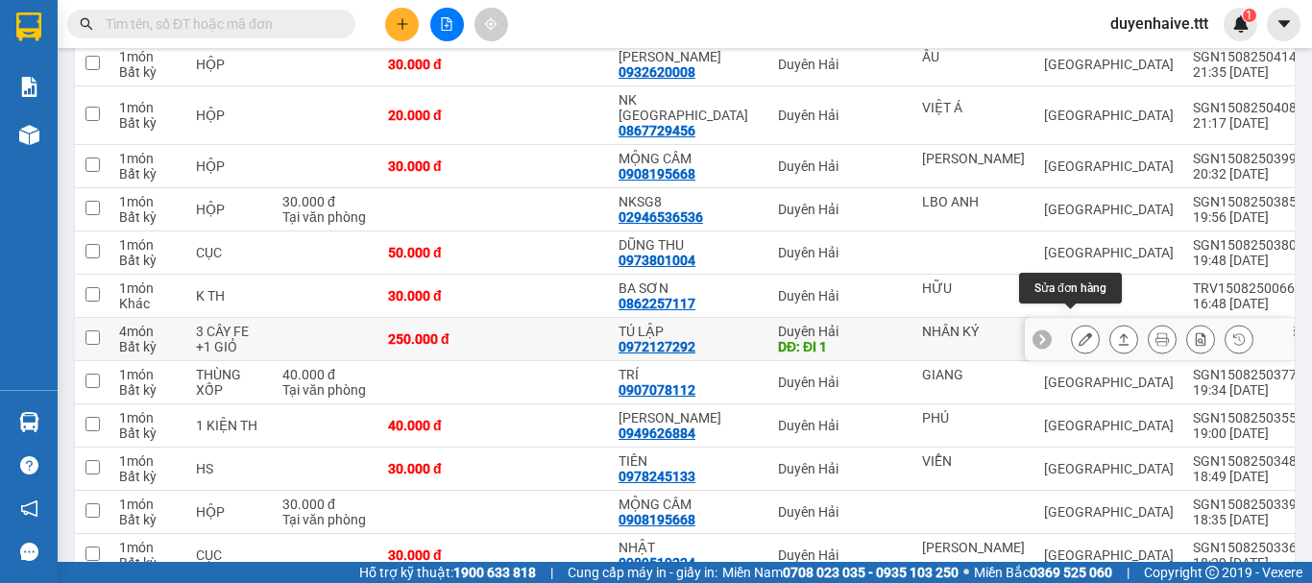
click at [1079, 332] on icon at bounding box center [1085, 338] width 13 height 13
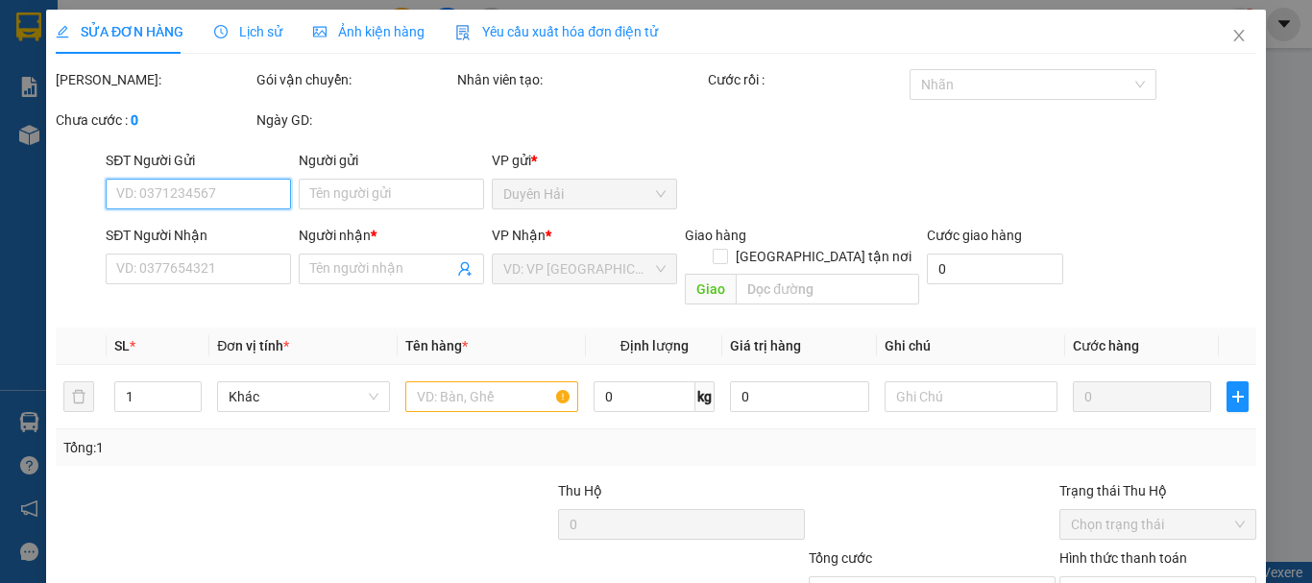
type input "NHÂN KÝ"
type input "0972127292"
type input "TÚ LẬP"
type input "ĐI 1"
type input "250.000"
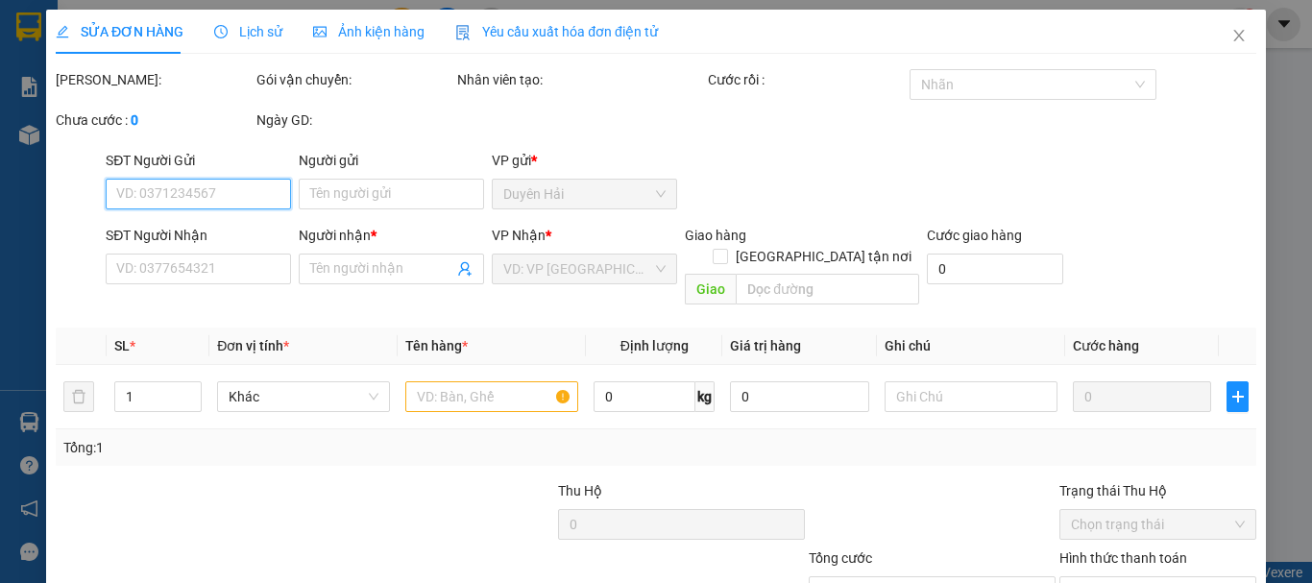
type input "250.000"
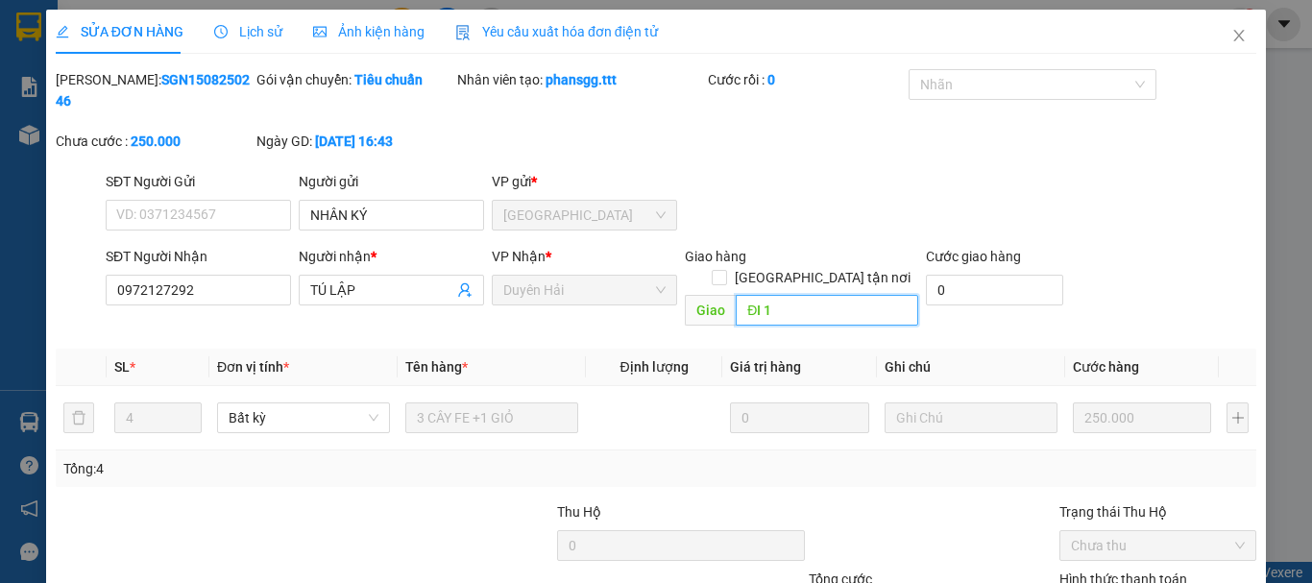
click at [801, 295] on input "ĐI 1" at bounding box center [827, 310] width 183 height 31
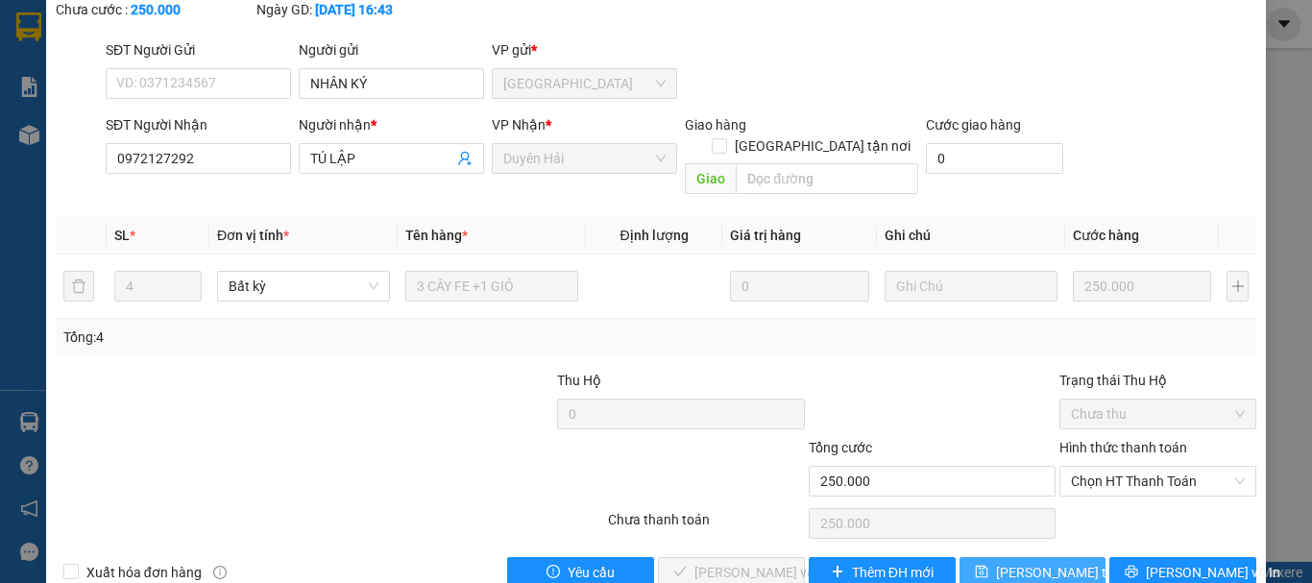
click at [1019, 562] on span "Lưu thay đổi" at bounding box center [1073, 572] width 154 height 21
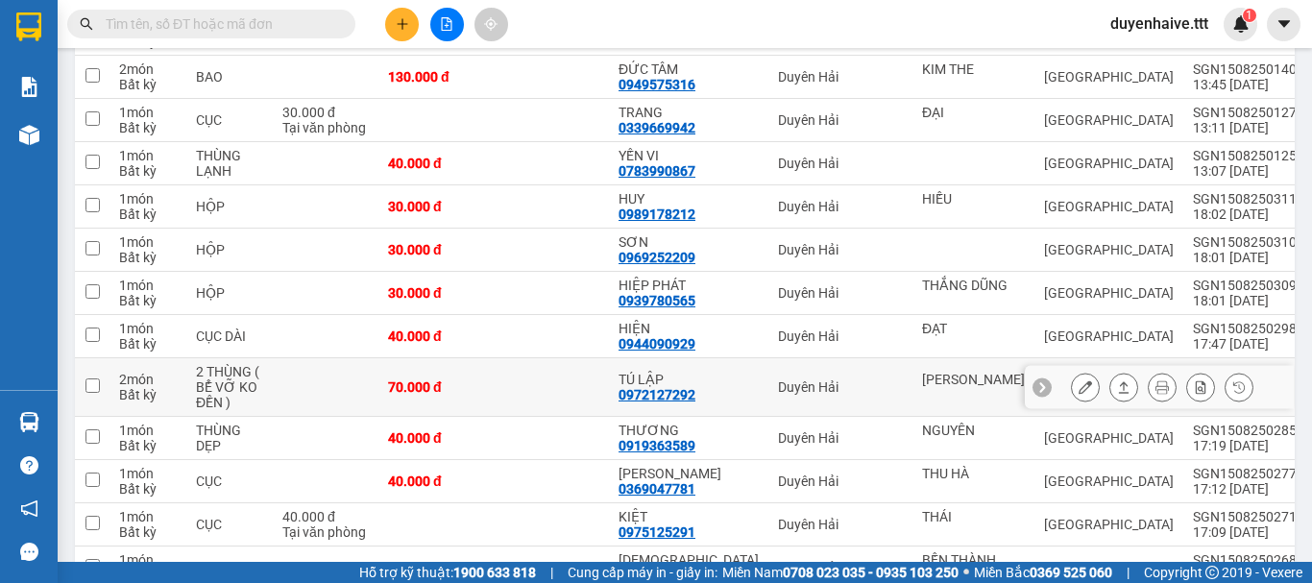
scroll to position [1444, 0]
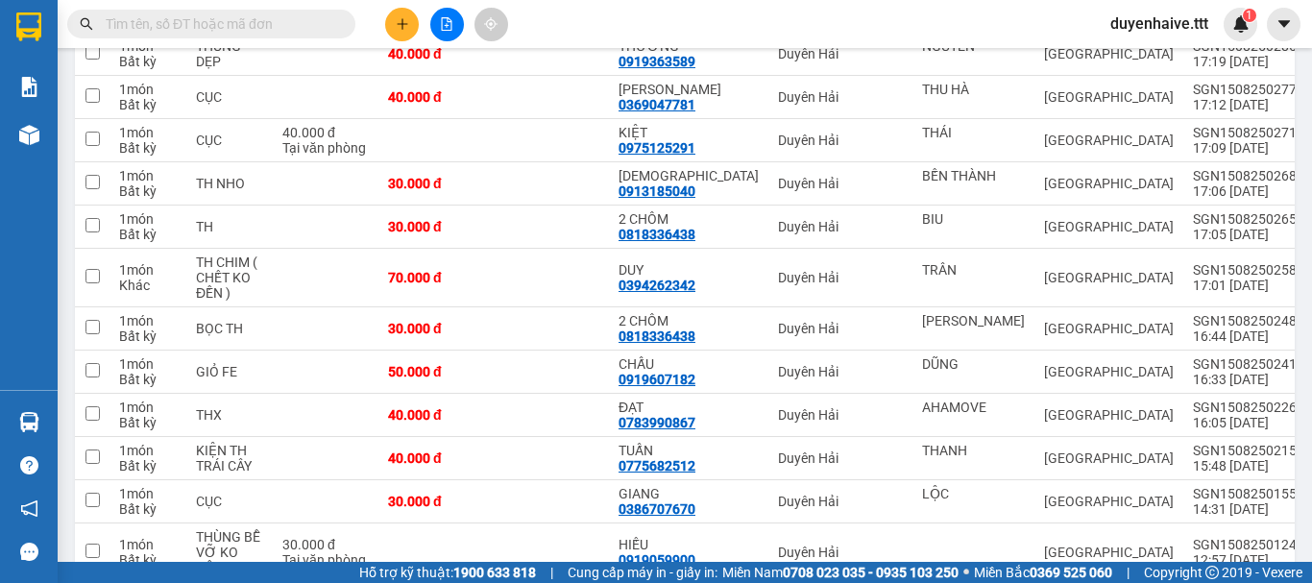
click at [274, 19] on input "text" at bounding box center [219, 23] width 227 height 21
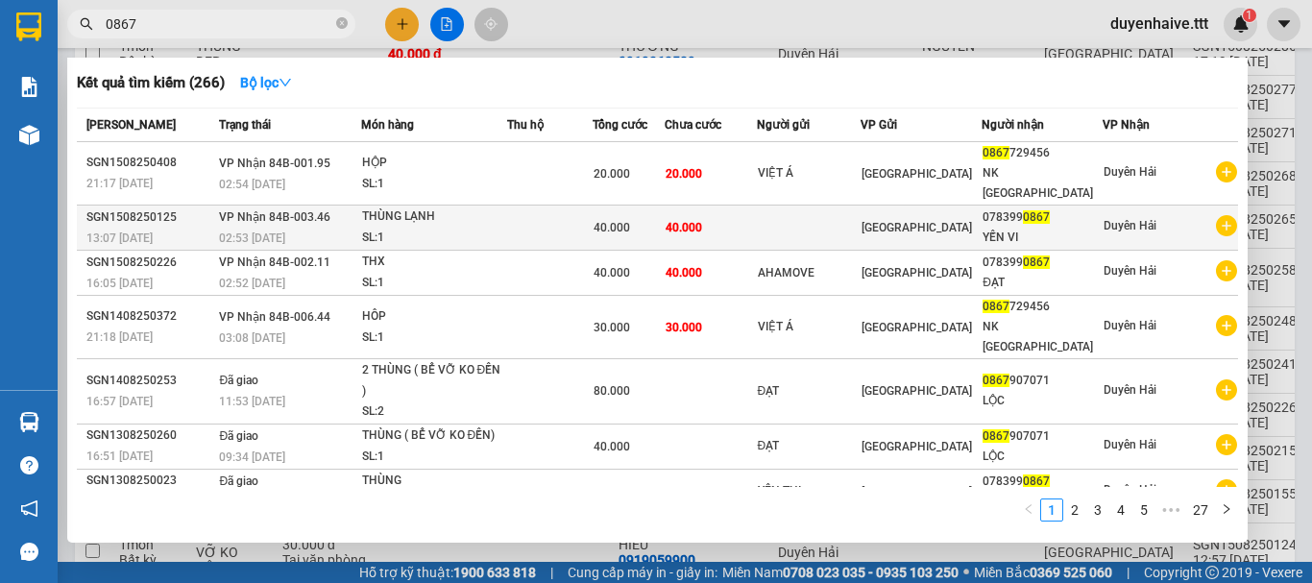
type input "0867"
click at [834, 213] on td at bounding box center [809, 228] width 105 height 45
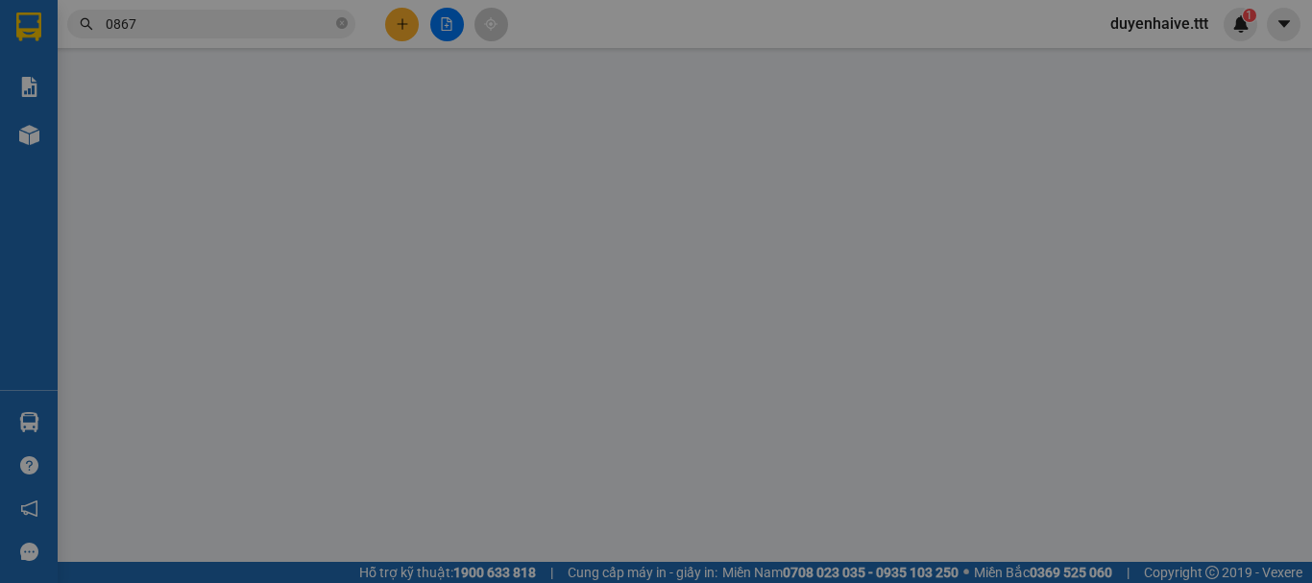
type input "0783990867"
type input "YẾN VI"
type input "40.000"
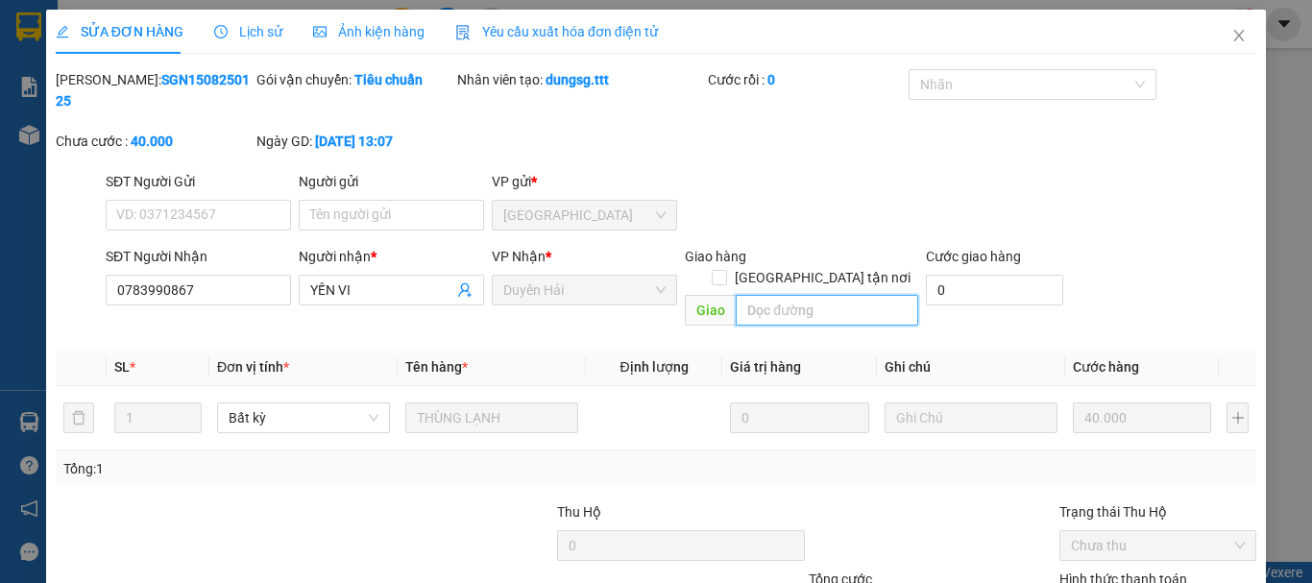
click at [776, 295] on input "text" at bounding box center [827, 310] width 183 height 31
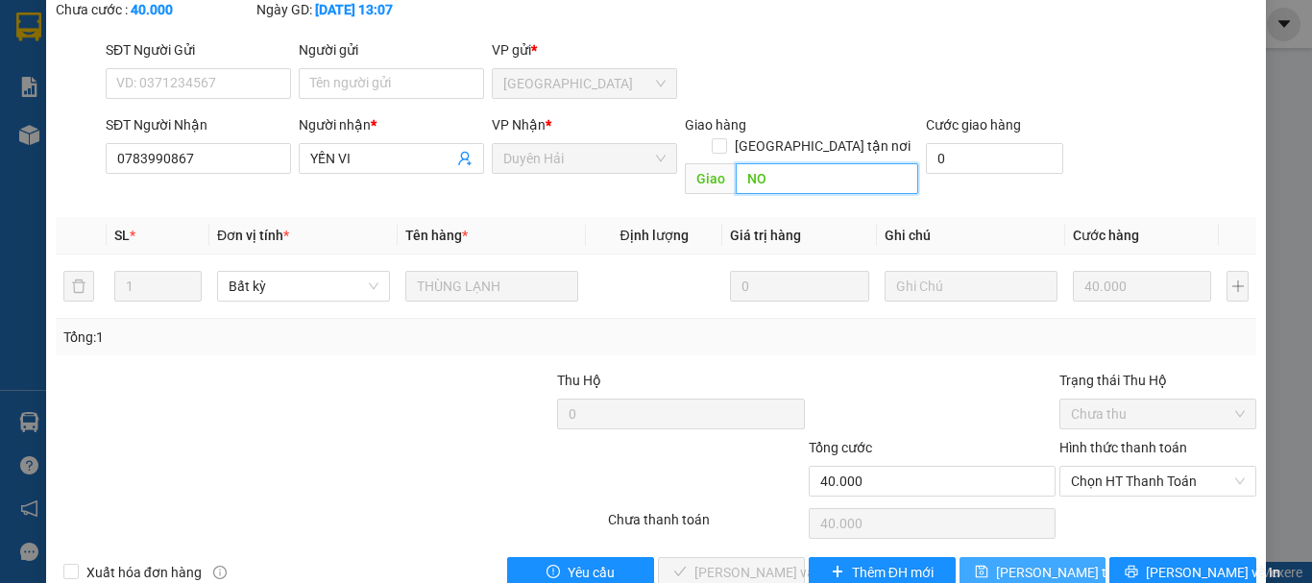
type input "NO"
drag, startPoint x: 989, startPoint y: 521, endPoint x: 997, endPoint y: 526, distance: 9.9
click at [990, 557] on button "Lưu thay đổi" at bounding box center [1033, 572] width 147 height 31
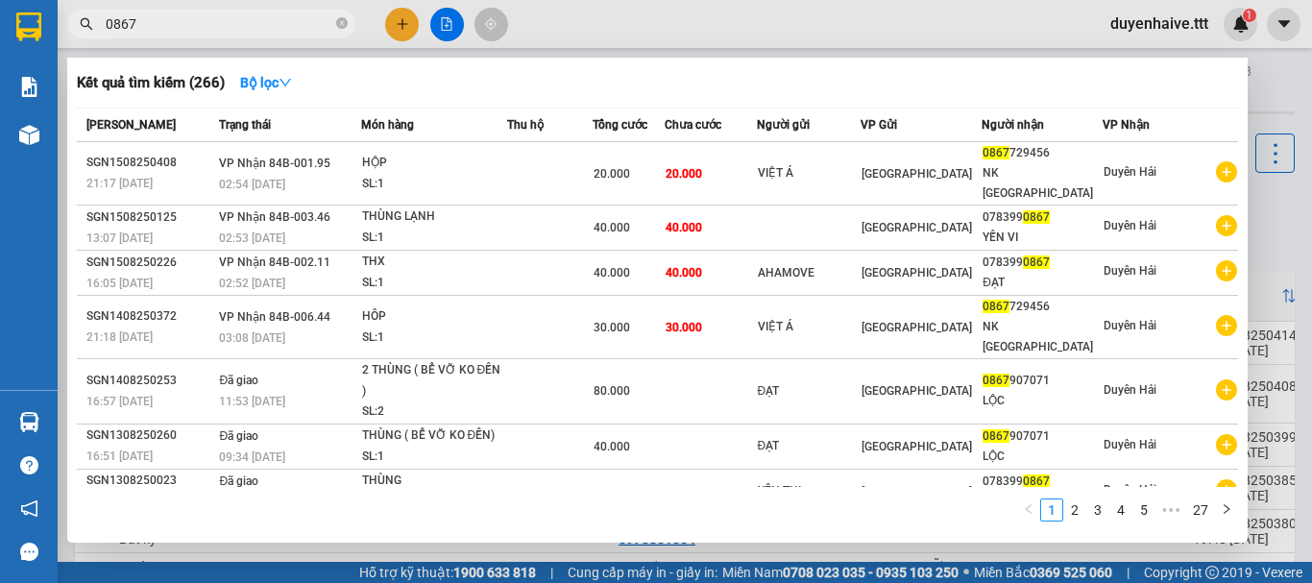
click at [216, 30] on input "0867" at bounding box center [219, 23] width 227 height 21
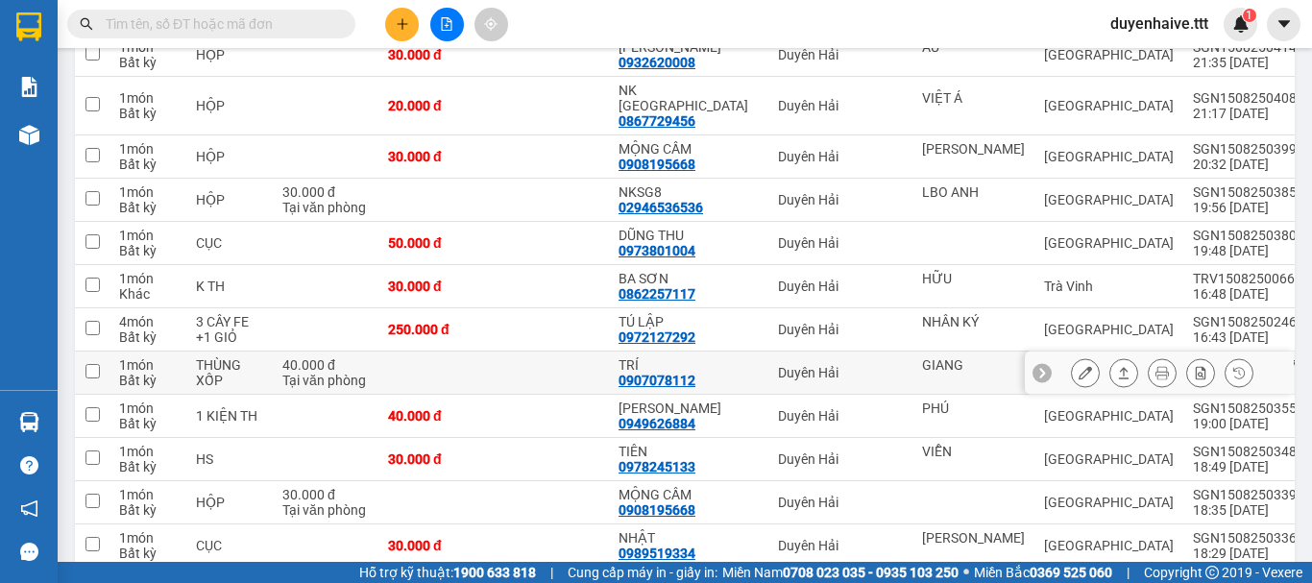
scroll to position [576, 0]
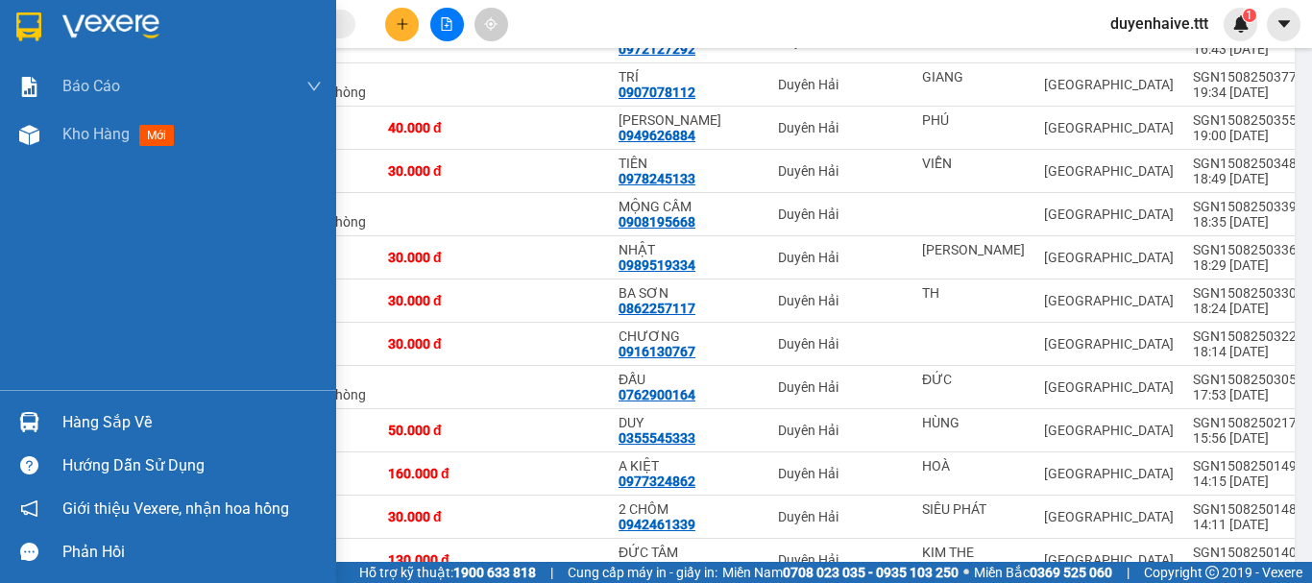
click at [139, 416] on div "Hàng sắp về" at bounding box center [191, 422] width 259 height 29
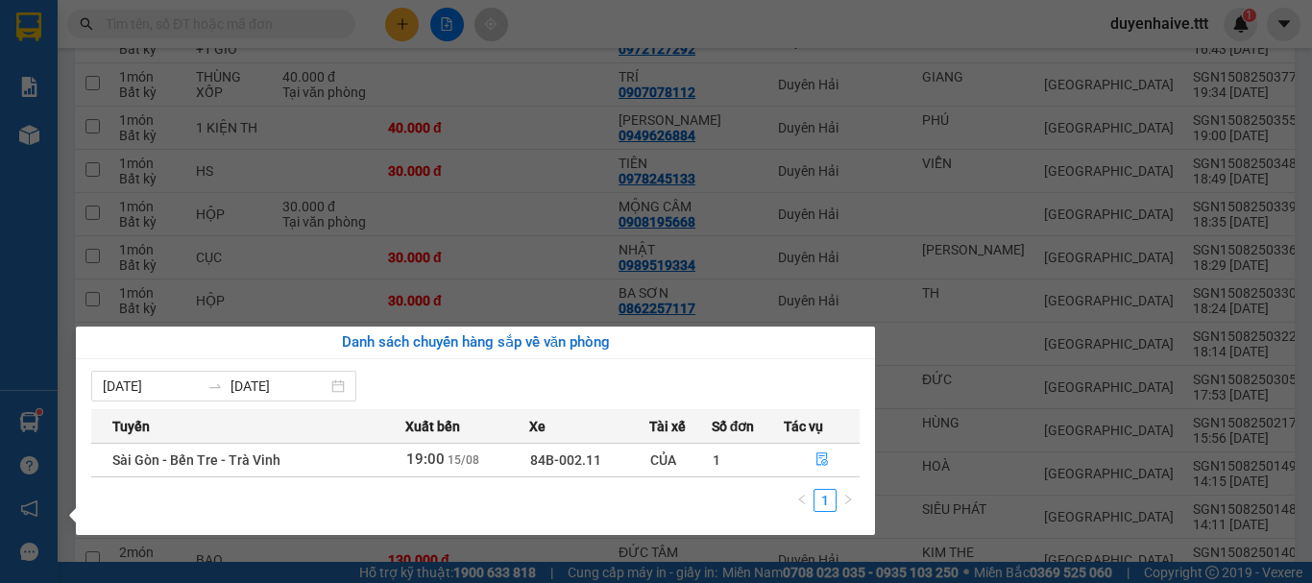
click at [805, 244] on section "Kết quả tìm kiếm ( 266 ) Bộ lọc Mã ĐH Trạng thái Món hàng Thu hộ Tổng cước Chưa…" at bounding box center [656, 291] width 1312 height 583
